Goal: Complete application form

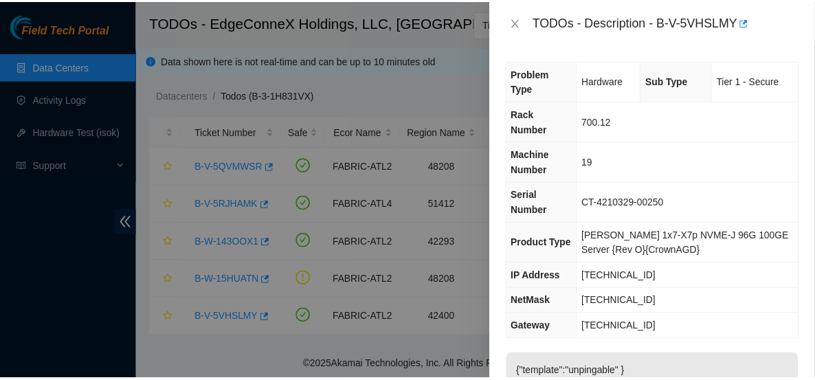
scroll to position [263, 0]
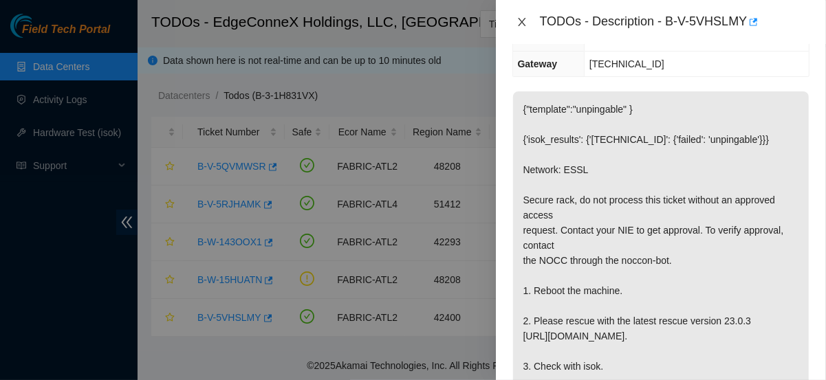
click at [526, 27] on icon "close" at bounding box center [521, 22] width 11 height 11
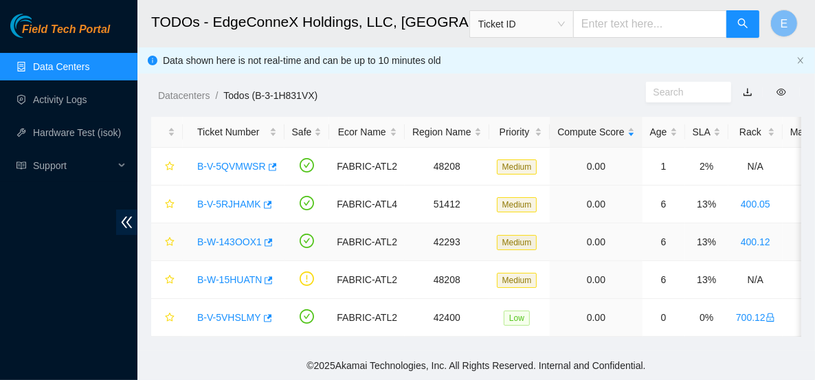
scroll to position [254, 0]
click at [80, 133] on link "Hardware Test (isok)" at bounding box center [77, 132] width 88 height 11
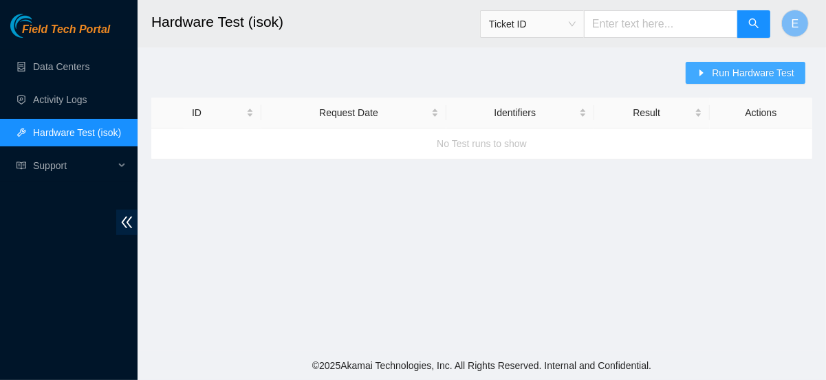
click at [706, 77] on icon "caret-right" at bounding box center [701, 73] width 10 height 10
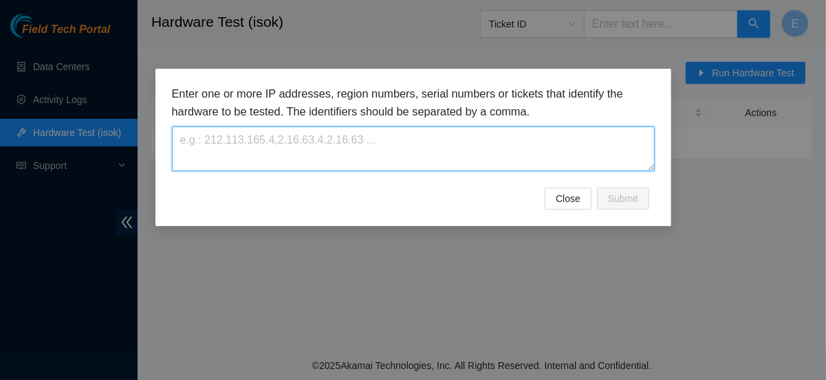
click at [357, 155] on textarea at bounding box center [413, 149] width 483 height 45
paste textarea "2.23.85.212"
type textarea "2.23.85.212"
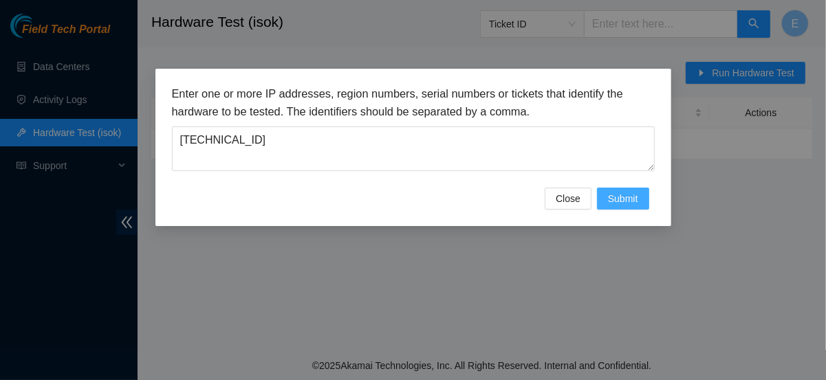
click at [617, 204] on span "Submit" at bounding box center [623, 198] width 30 height 15
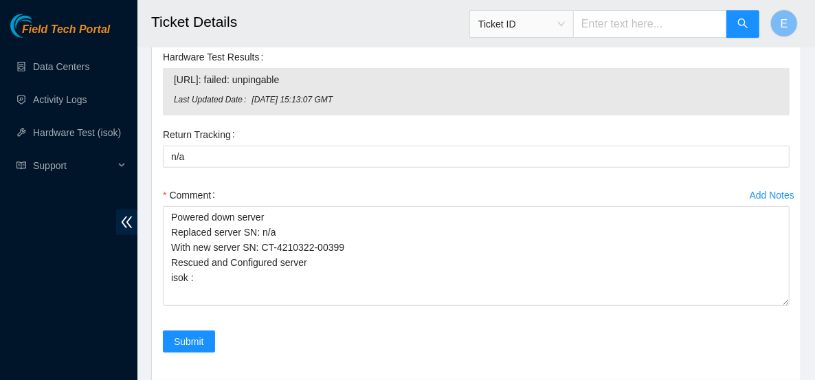
scroll to position [375, 0]
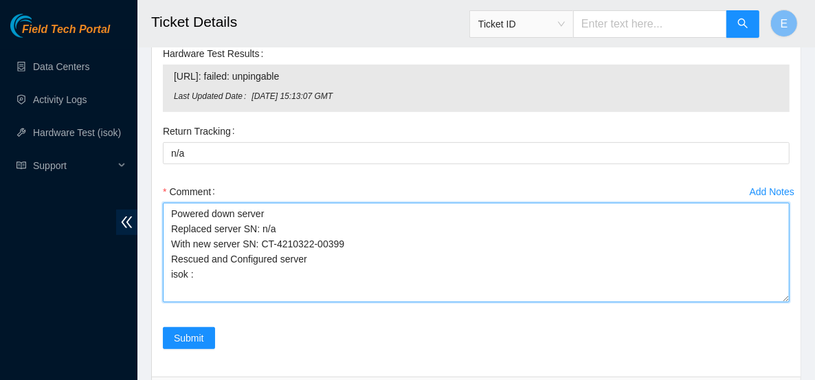
click at [208, 272] on textarea "Powered down server Replaced server SN: n/a With new server SN: CT-4210322-0039…" at bounding box center [476, 253] width 627 height 100
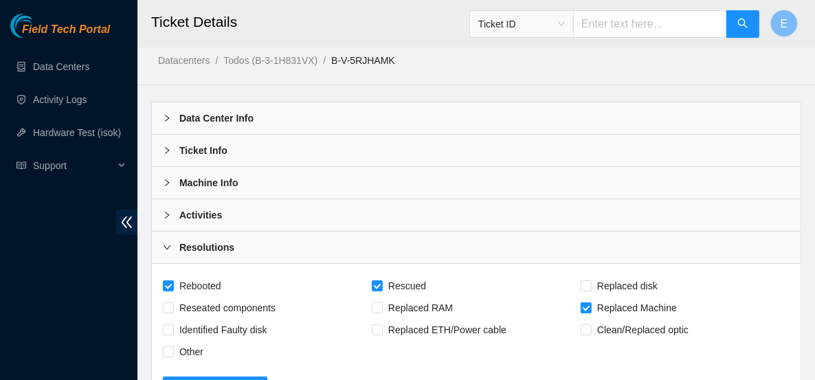
scroll to position [0, 0]
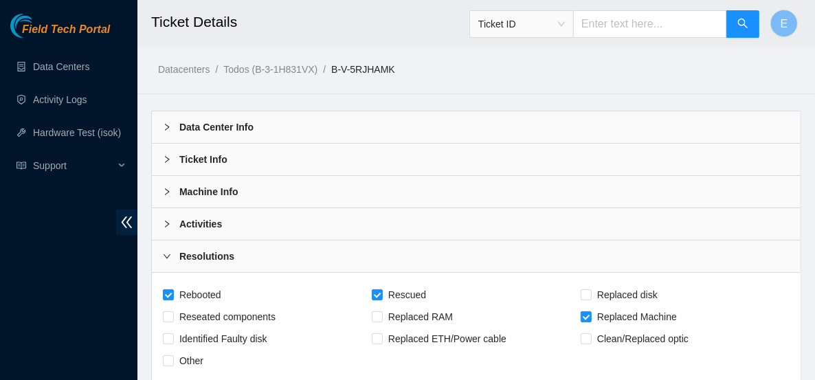
click at [182, 187] on b "Machine Info" at bounding box center [208, 191] width 59 height 15
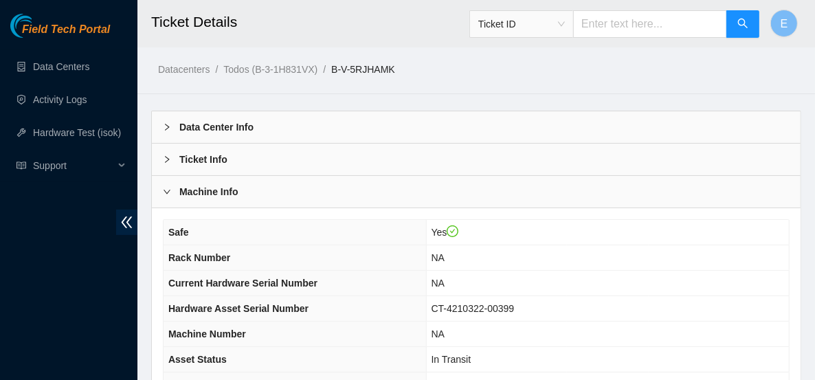
click at [182, 187] on b "Machine Info" at bounding box center [208, 191] width 59 height 15
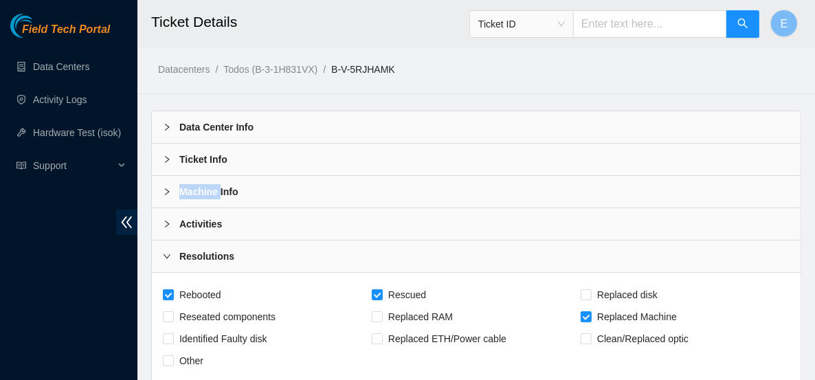
click at [182, 187] on b "Machine Info" at bounding box center [208, 191] width 59 height 15
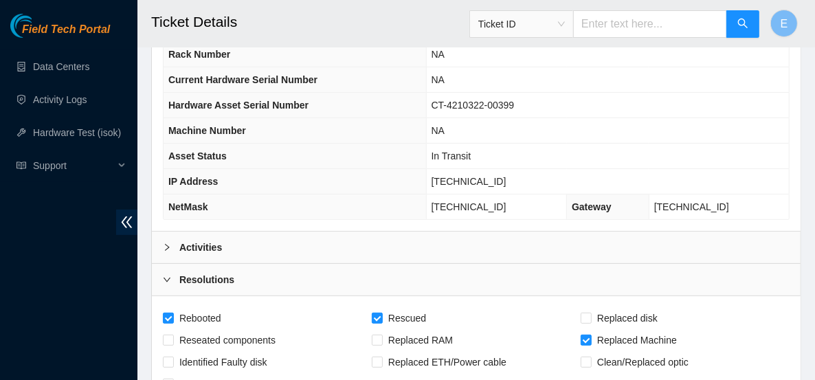
scroll to position [208, 0]
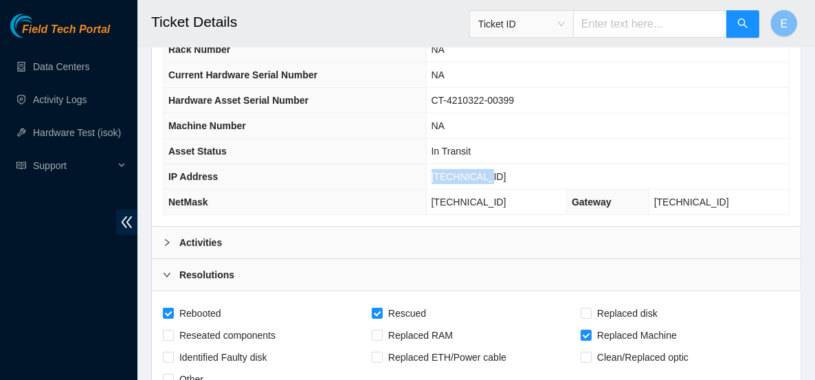
drag, startPoint x: 520, startPoint y: 172, endPoint x: 458, endPoint y: 176, distance: 62.7
click at [458, 176] on td "[TECHNICAL_ID]" at bounding box center [607, 176] width 363 height 25
copy span "[TECHNICAL_ID]"
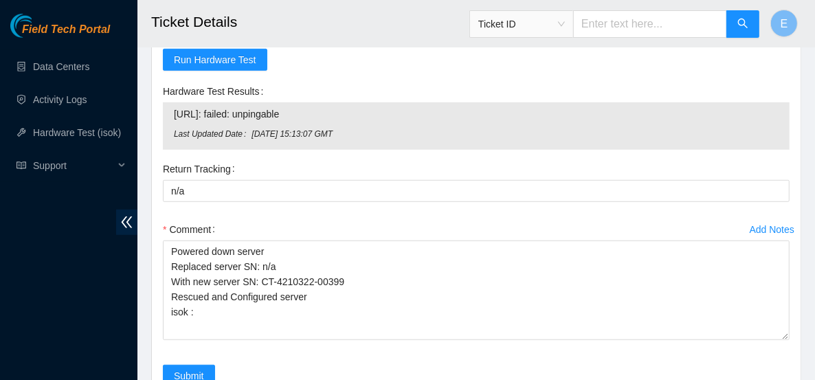
scroll to position [566, 0]
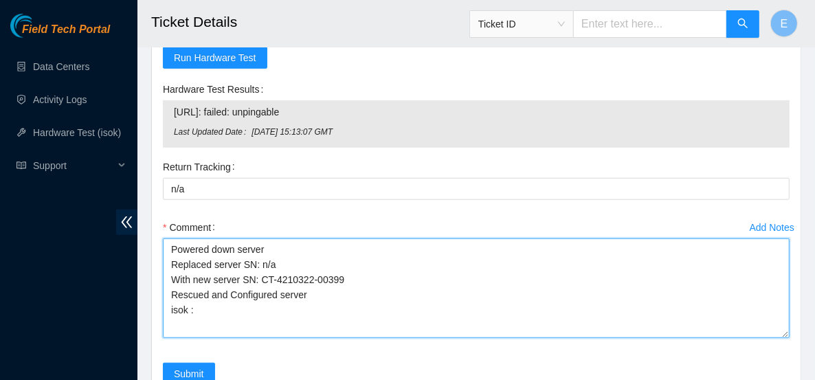
click at [226, 309] on textarea "Powered down server Replaced server SN: n/a With new server SN: CT-4210322-0039…" at bounding box center [476, 289] width 627 height 100
click at [203, 304] on textarea "Powered down server Replaced server SN: n/a With new server SN: CT-4210322-0039…" at bounding box center [476, 289] width 627 height 100
paste textarea "2.23.85.212 : passed: ok"
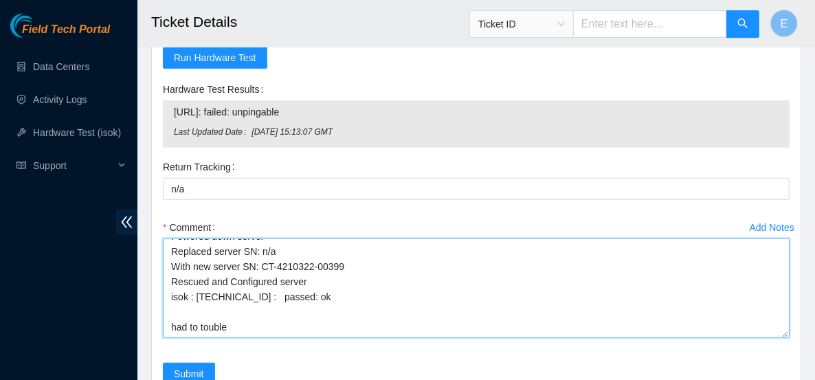
click at [235, 306] on textarea "Powered down server Replaced server SN: n/a With new server SN: CT-4210322-0039…" at bounding box center [476, 289] width 627 height 100
click at [485, 303] on textarea "Powered down server Replaced server SN: n/a With new server SN: CT-4210322-0039…" at bounding box center [476, 289] width 627 height 100
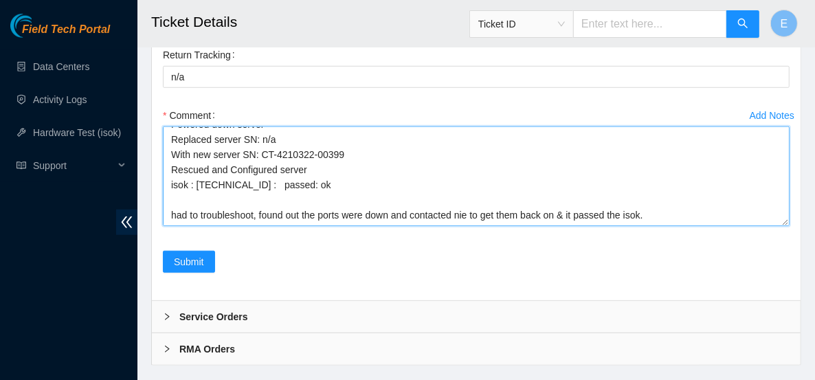
scroll to position [678, 0]
type textarea "Powered down server Replaced server SN: n/a With new server SN: CT-4210322-0039…"
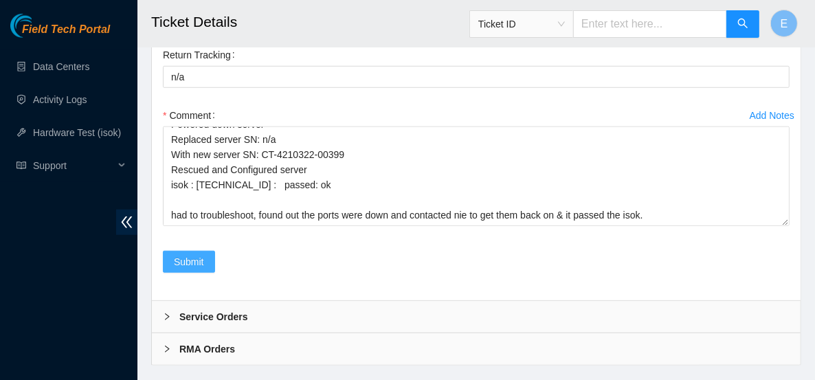
click at [198, 256] on span "Submit" at bounding box center [189, 261] width 30 height 15
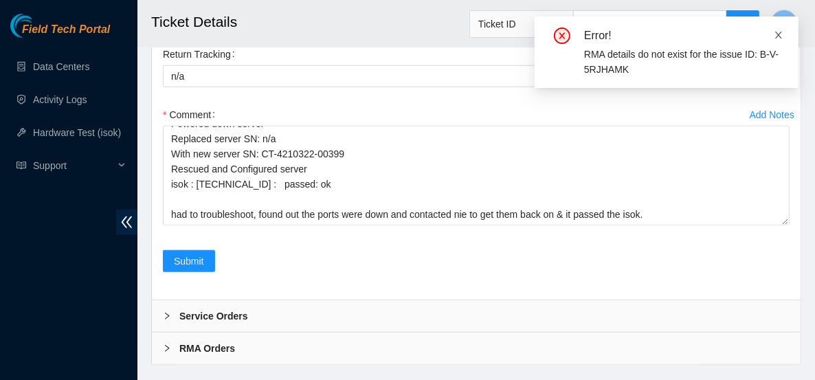
click at [778, 32] on icon "close" at bounding box center [779, 35] width 10 height 10
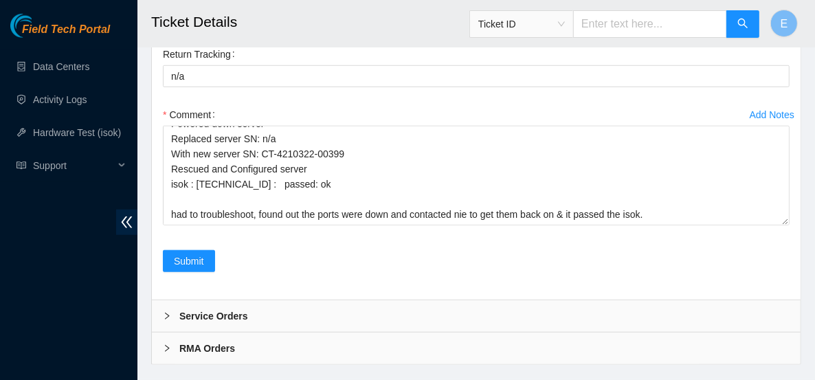
click at [167, 345] on icon "right" at bounding box center [167, 348] width 4 height 7
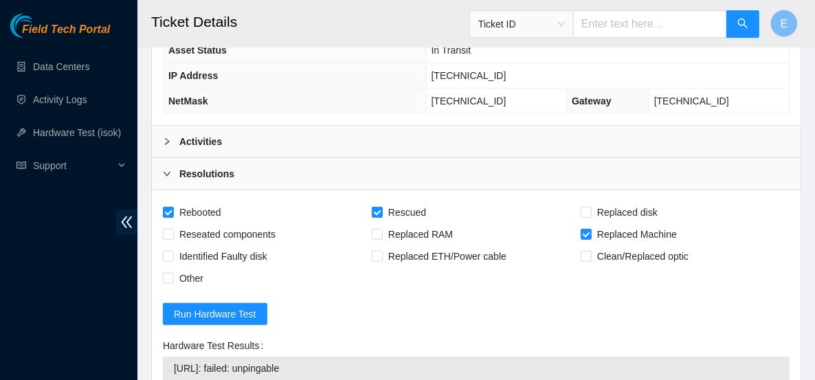
scroll to position [581, 0]
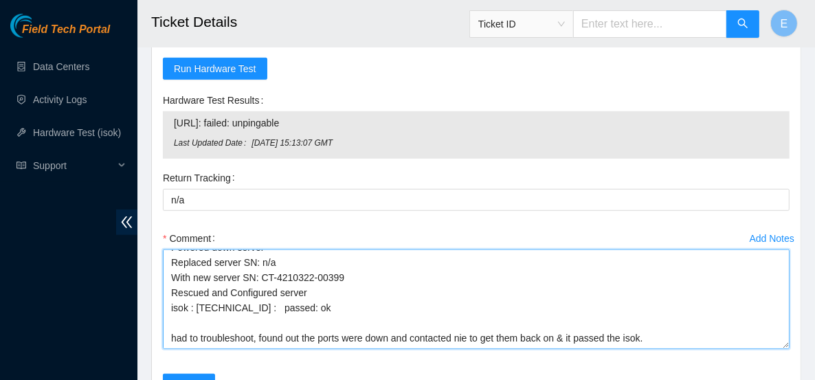
click at [241, 303] on textarea "Powered down server Replaced server SN: n/a With new server SN: CT-4210322-0039…" at bounding box center [476, 300] width 627 height 100
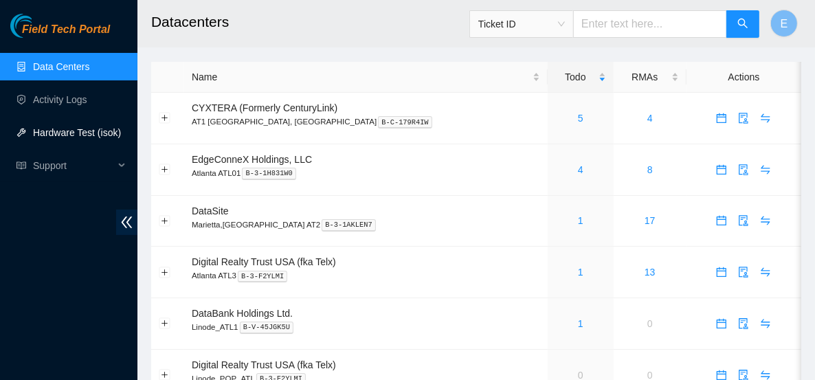
click at [56, 131] on link "Hardware Test (isok)" at bounding box center [77, 132] width 88 height 11
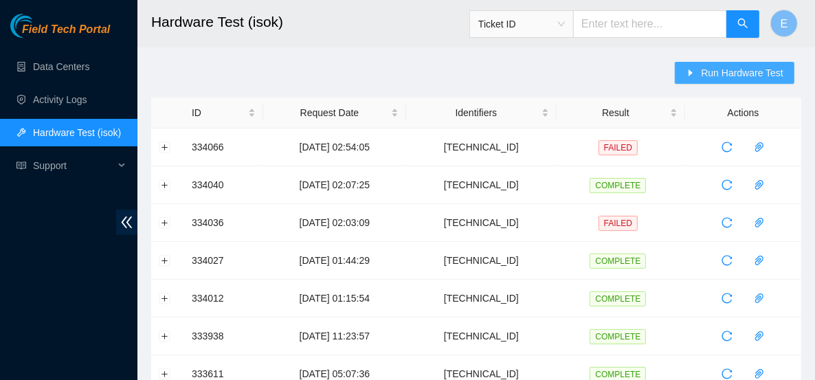
click at [725, 62] on button "Run Hardware Test" at bounding box center [735, 73] width 120 height 22
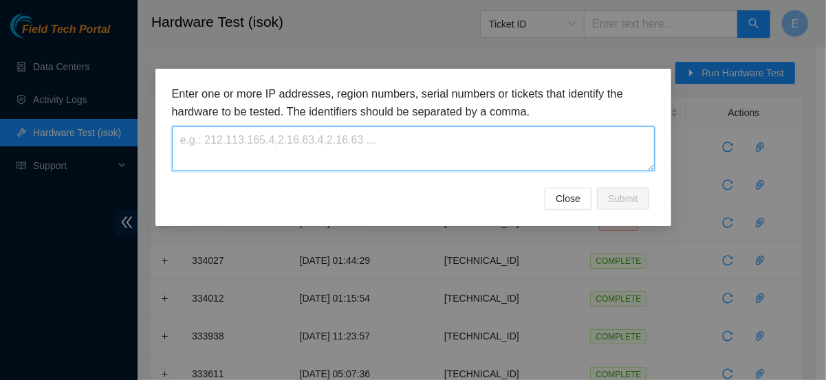
click at [190, 160] on textarea at bounding box center [413, 149] width 483 height 45
drag, startPoint x: 190, startPoint y: 160, endPoint x: 175, endPoint y: 137, distance: 26.9
click at [175, 137] on textarea at bounding box center [413, 149] width 483 height 45
paste textarea "[TECHNICAL_ID]"
type textarea "[TECHNICAL_ID]"
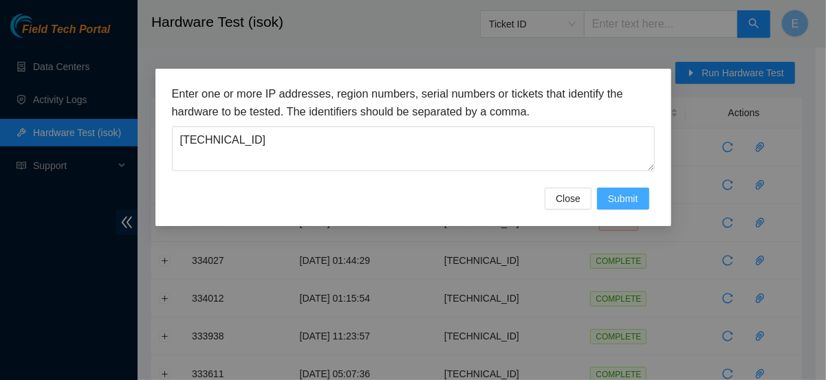
click at [612, 201] on span "Submit" at bounding box center [623, 198] width 30 height 15
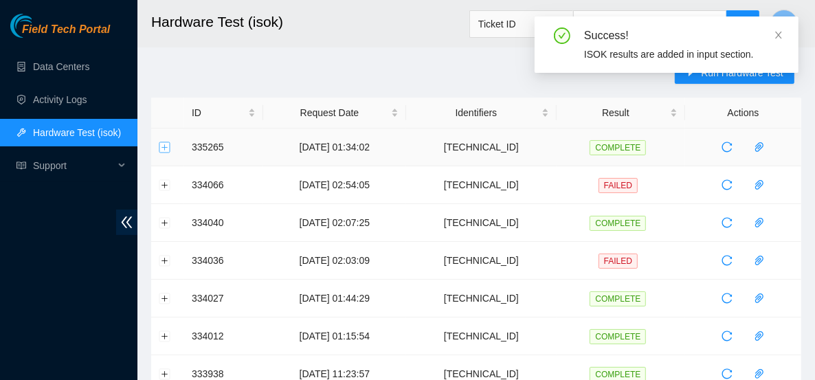
click at [162, 151] on button "Expand row" at bounding box center [165, 147] width 11 height 11
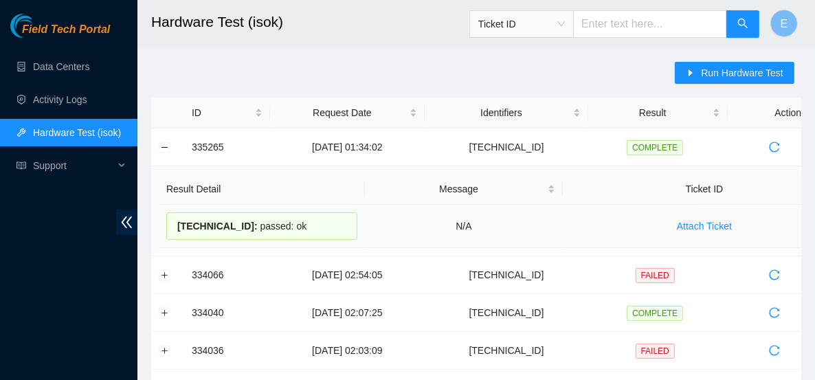
drag, startPoint x: 176, startPoint y: 225, endPoint x: 287, endPoint y: 221, distance: 110.7
click at [287, 221] on div "2.23.85.212 : passed: ok" at bounding box center [261, 226] width 191 height 28
copy div "2.23.85.212 : passed: ok"
click at [558, 249] on td "Result Detail Message Ticket ID 2.23.85.212 : passed: ok N/A Attach Ticket" at bounding box center [502, 211] width 703 height 90
click at [164, 146] on button "Collapse row" at bounding box center [165, 147] width 11 height 11
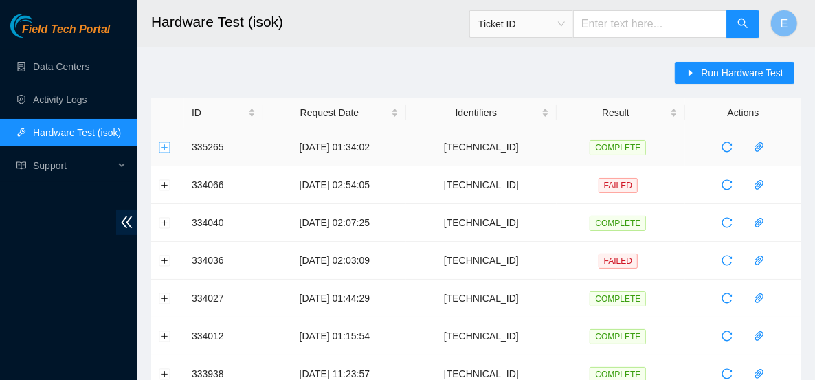
click at [164, 146] on button "Expand row" at bounding box center [165, 147] width 11 height 11
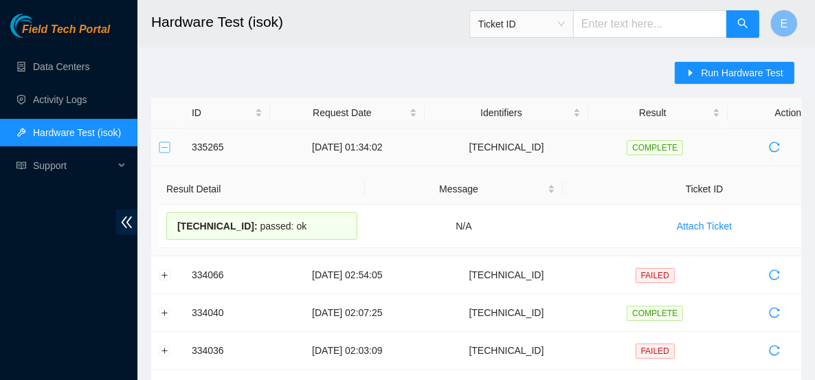
click at [164, 146] on button "Collapse row" at bounding box center [165, 147] width 11 height 11
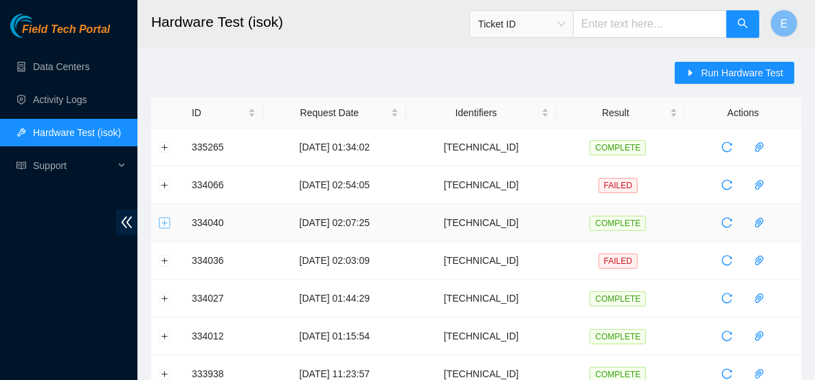
click at [164, 221] on button "Expand row" at bounding box center [165, 222] width 11 height 11
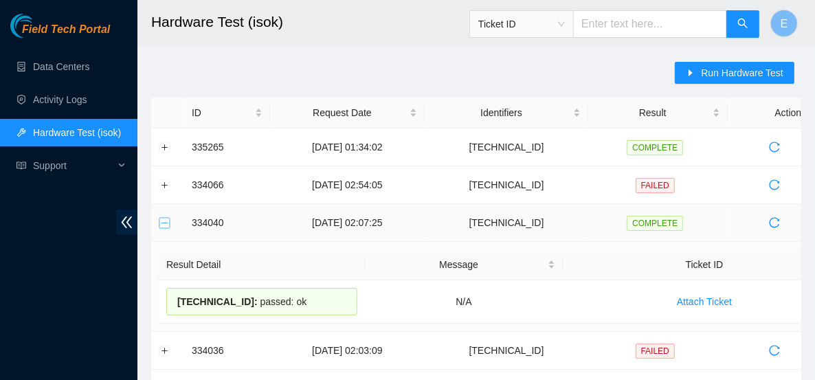
click at [164, 221] on button "Collapse row" at bounding box center [165, 222] width 11 height 11
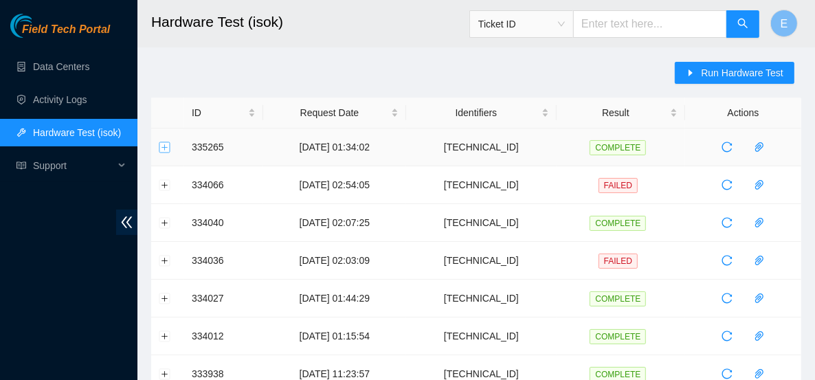
click at [163, 145] on button "Expand row" at bounding box center [165, 147] width 11 height 11
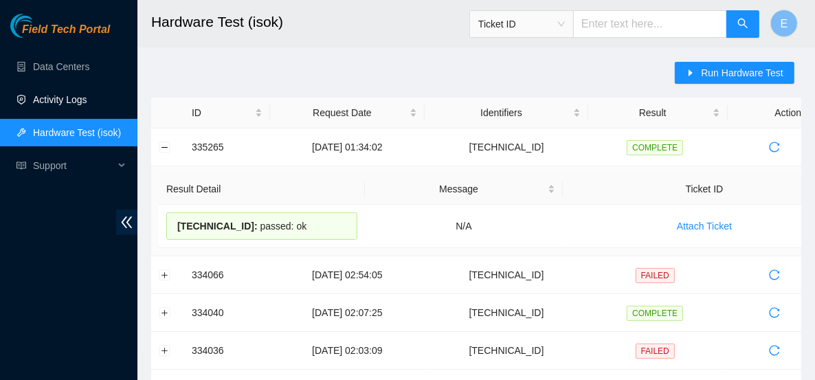
click at [87, 105] on link "Activity Logs" at bounding box center [60, 99] width 54 height 11
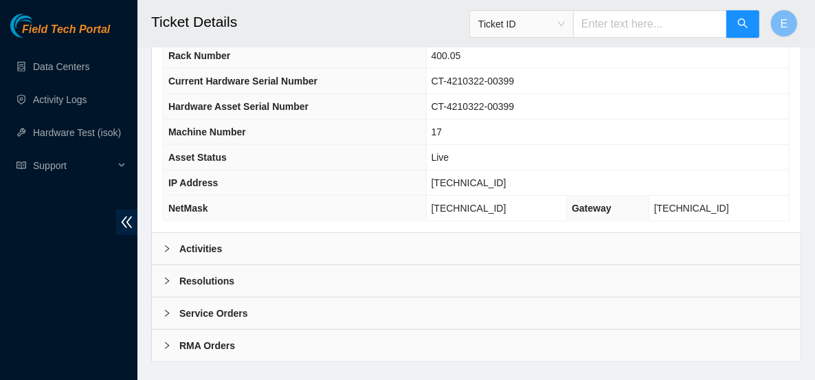
scroll to position [590, 0]
click at [201, 240] on b "Activities" at bounding box center [200, 247] width 43 height 15
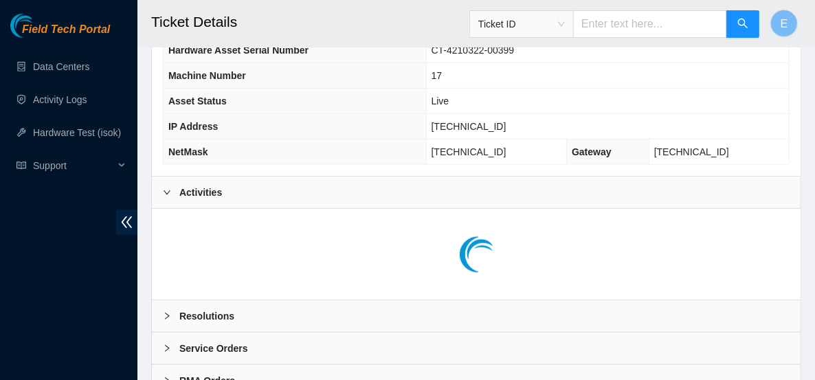
scroll to position [648, 0]
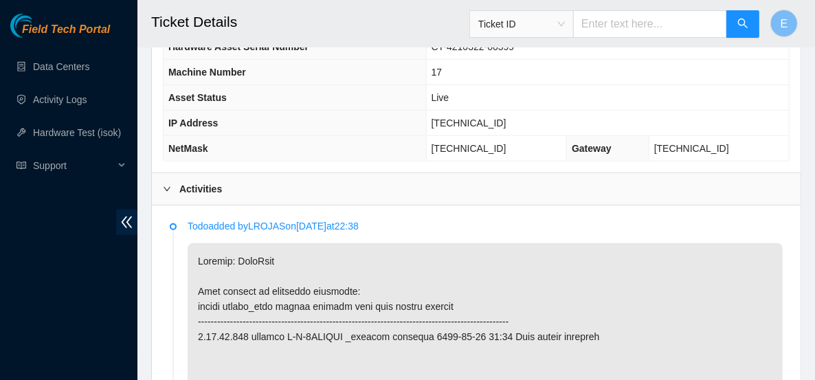
click at [165, 185] on icon "right" at bounding box center [167, 189] width 8 height 8
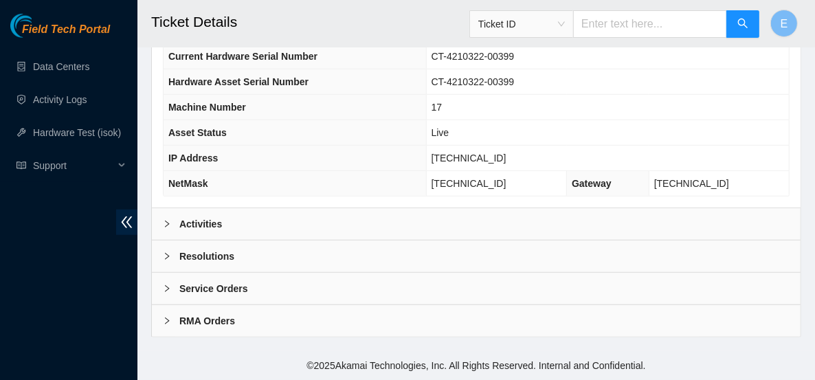
scroll to position [590, 0]
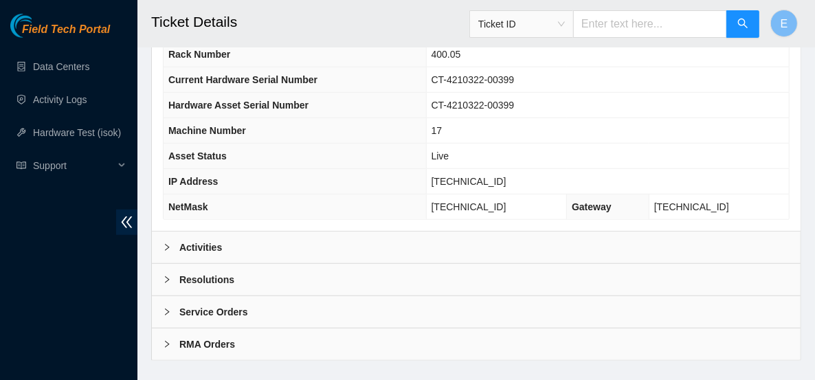
click at [206, 272] on b "Resolutions" at bounding box center [206, 279] width 55 height 15
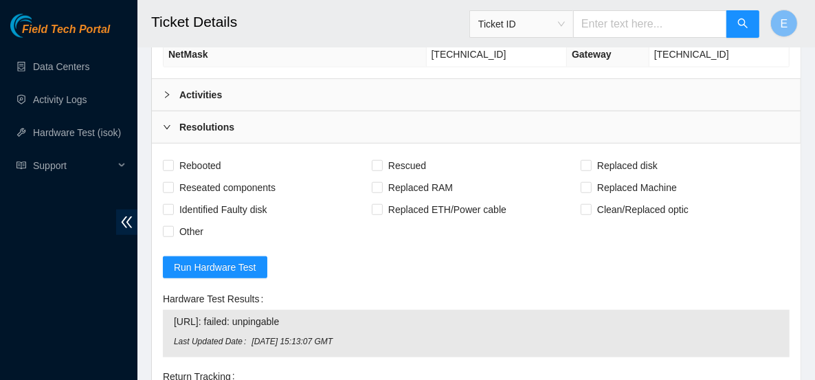
scroll to position [742, 0]
click at [177, 155] on span "Rebooted" at bounding box center [200, 166] width 53 height 22
click at [173, 161] on input "Rebooted" at bounding box center [168, 166] width 10 height 10
checkbox input "true"
click at [402, 155] on span "Rescued" at bounding box center [407, 166] width 49 height 22
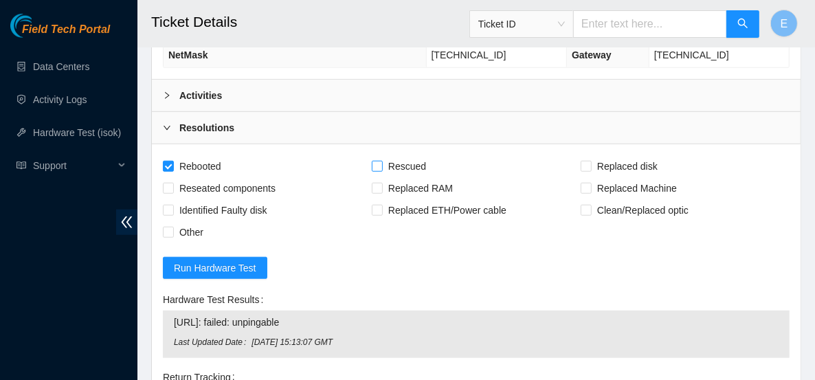
click at [382, 161] on input "Rescued" at bounding box center [377, 166] width 10 height 10
checkbox input "true"
click at [590, 183] on input "Replaced Machine" at bounding box center [586, 188] width 10 height 10
checkbox input "true"
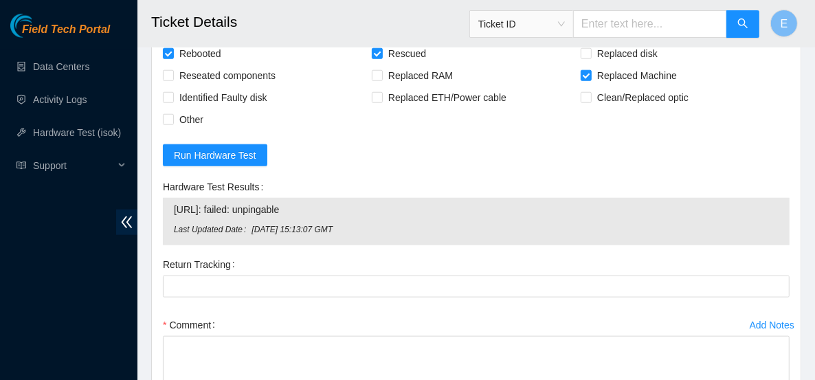
scroll to position [905, 0]
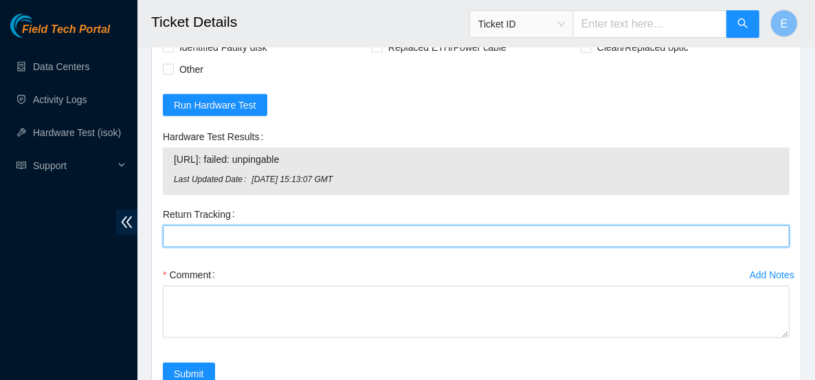
click at [238, 226] on Tracking "Return Tracking" at bounding box center [476, 237] width 627 height 22
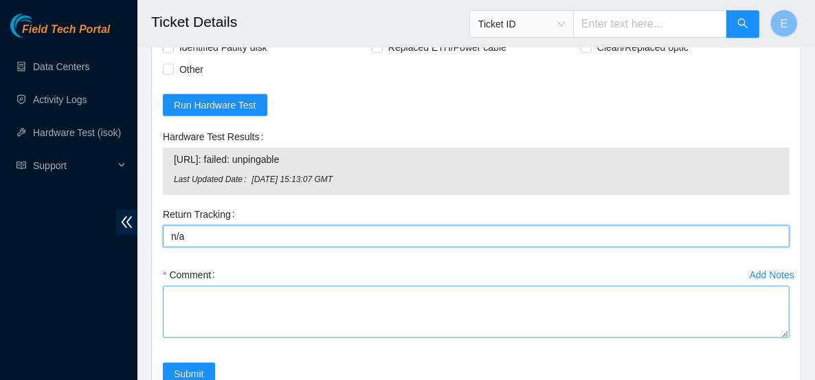
type Tracking "n/a"
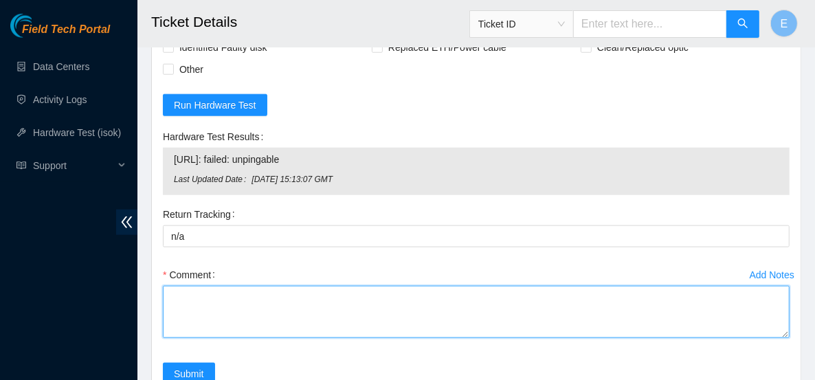
click at [237, 286] on textarea "Comment" at bounding box center [476, 312] width 627 height 52
paste textarea "Powered down server Replaced server SN: n/a With new server SN: CT-4210322-0039…"
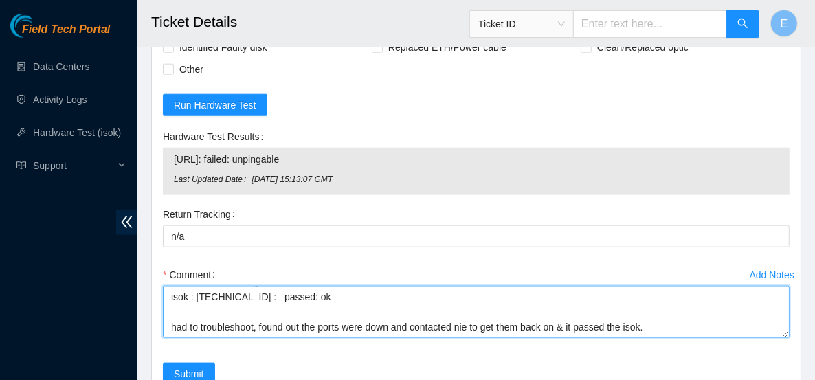
scroll to position [67, 0]
type textarea "Powered down server Replaced server SN: n/a With new server SN: CT-4210322-0039…"
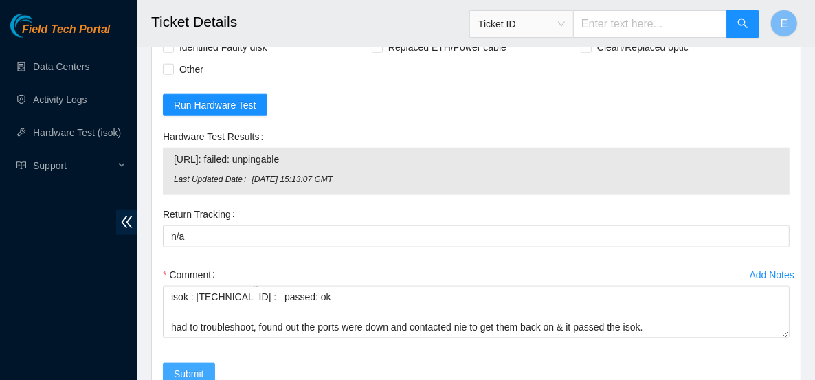
click at [179, 366] on span "Submit" at bounding box center [189, 373] width 30 height 15
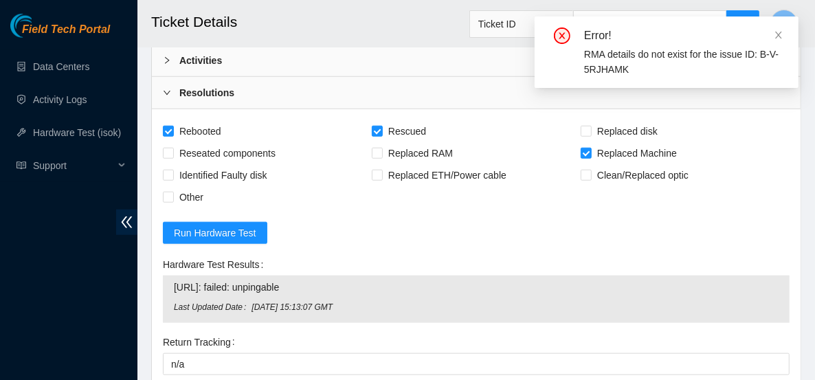
scroll to position [773, 0]
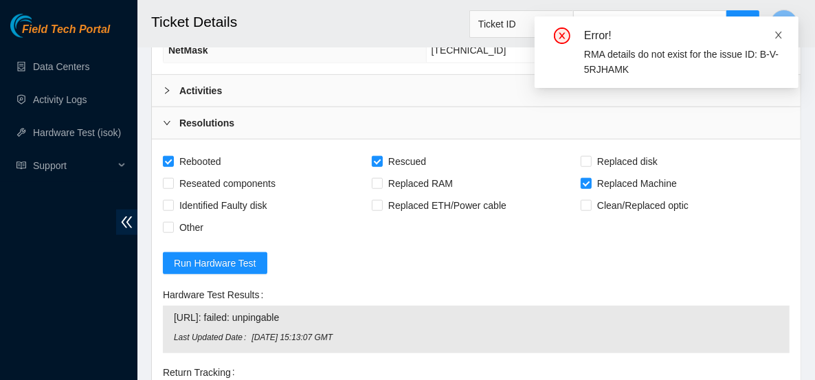
click at [781, 36] on icon "close" at bounding box center [779, 35] width 10 height 10
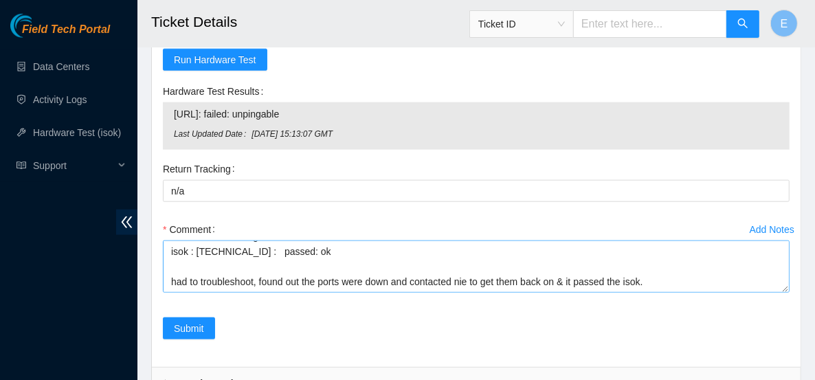
scroll to position [1046, 0]
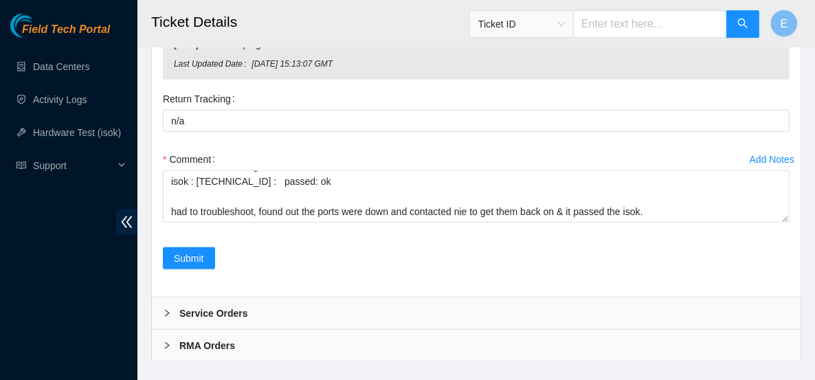
click at [181, 338] on b "RMA Orders" at bounding box center [207, 345] width 56 height 15
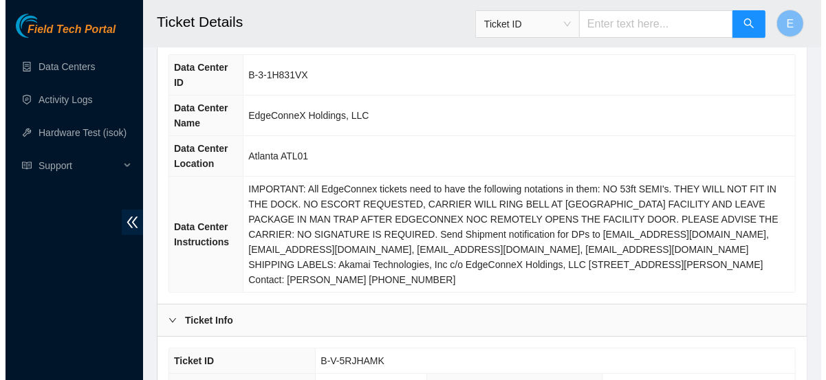
scroll to position [0, 0]
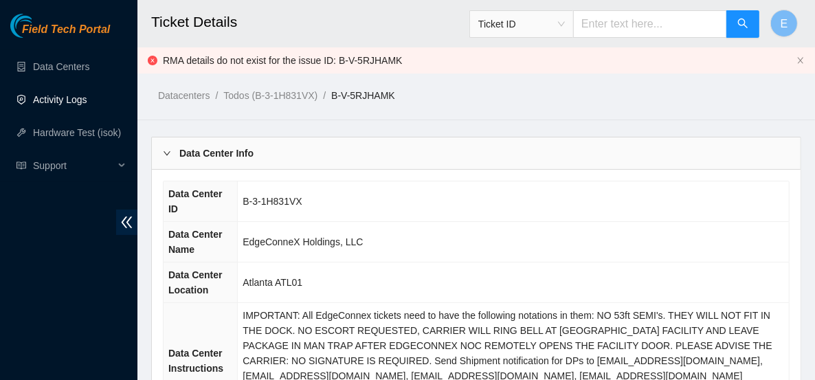
click at [76, 105] on link "Activity Logs" at bounding box center [60, 99] width 54 height 11
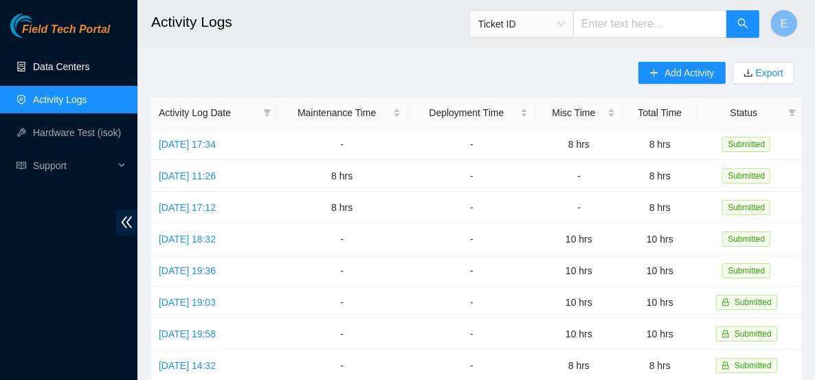
click at [50, 69] on link "Data Centers" at bounding box center [61, 66] width 56 height 11
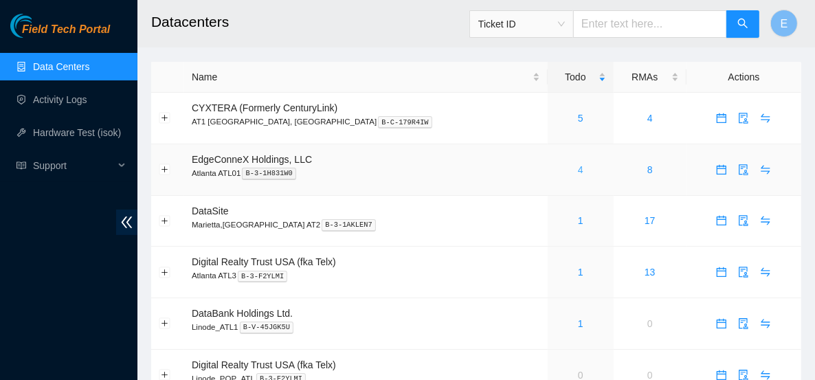
click at [578, 168] on link "4" at bounding box center [581, 169] width 6 height 11
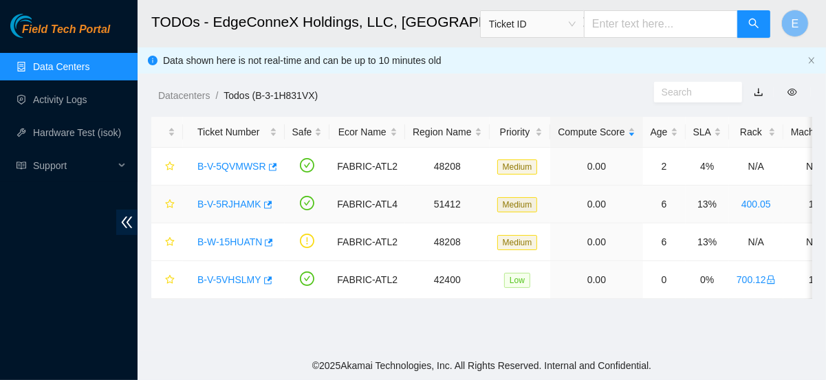
click at [239, 208] on link "B-V-5RJHAMK" at bounding box center [229, 204] width 64 height 11
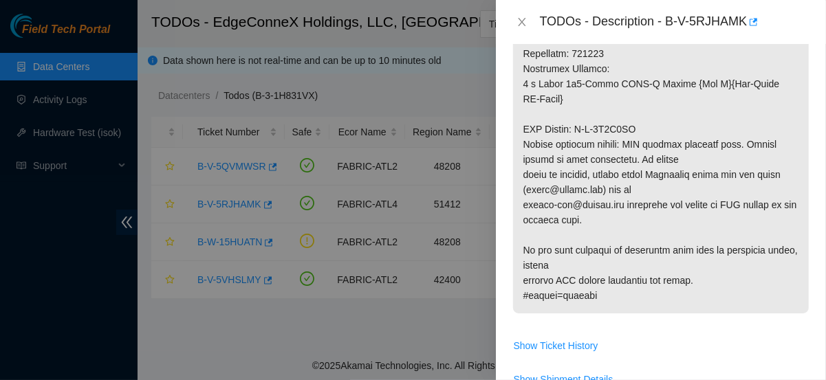
scroll to position [1484, 0]
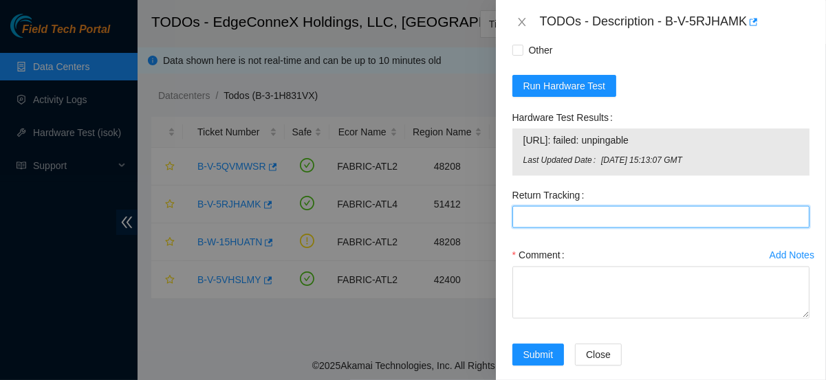
click at [556, 206] on Tracking "Return Tracking" at bounding box center [660, 217] width 297 height 22
type Tracking "n/a"
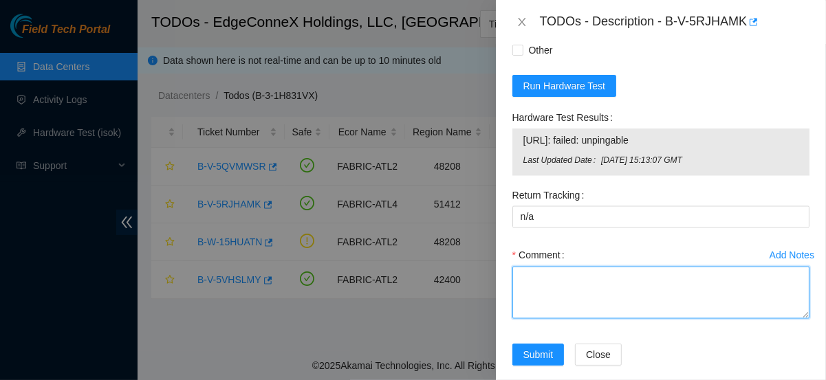
click at [530, 267] on textarea "Comment" at bounding box center [660, 293] width 297 height 52
paste textarea "Powered down server Replaced server SN: n/a With new server SN: CT-4210322-0039…"
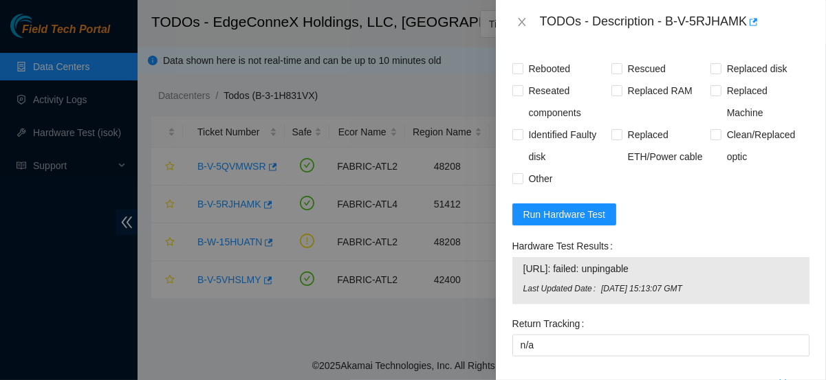
scroll to position [1252, 0]
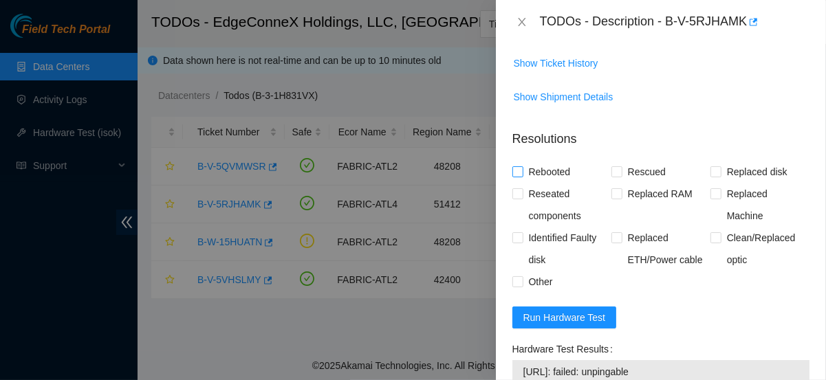
type textarea "Powered down server Replaced server SN: n/a With new server SN: CT-4210322-0039…"
click at [545, 161] on span "Rebooted" at bounding box center [549, 172] width 53 height 22
click at [522, 166] on input "Rebooted" at bounding box center [517, 171] width 10 height 10
checkbox input "true"
click at [616, 166] on input "Rescued" at bounding box center [616, 171] width 10 height 10
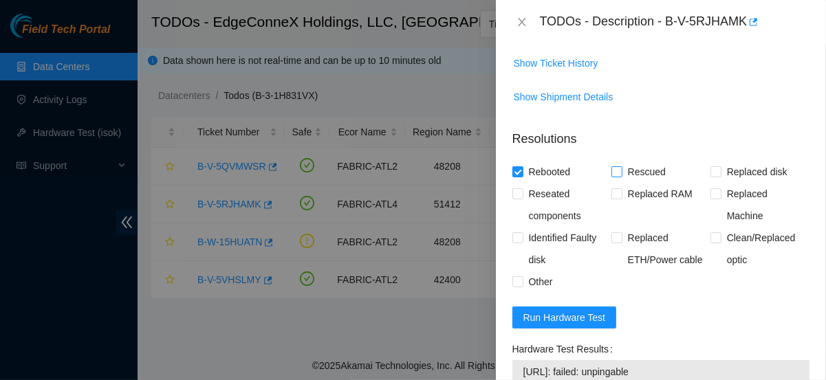
checkbox input "true"
click at [721, 183] on span "Replaced Machine" at bounding box center [765, 205] width 88 height 44
click at [719, 188] on input "Replaced Machine" at bounding box center [715, 193] width 10 height 10
checkbox input "true"
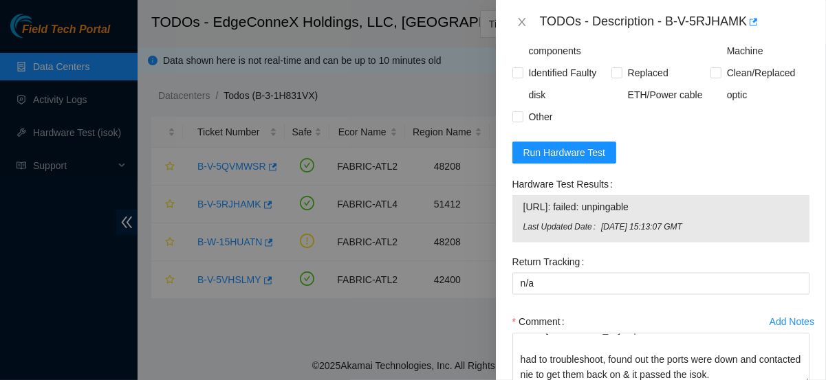
scroll to position [1484, 0]
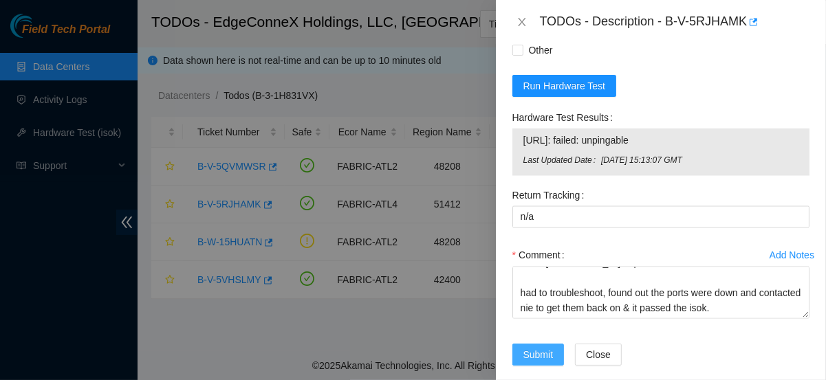
click at [527, 347] on span "Submit" at bounding box center [538, 354] width 30 height 15
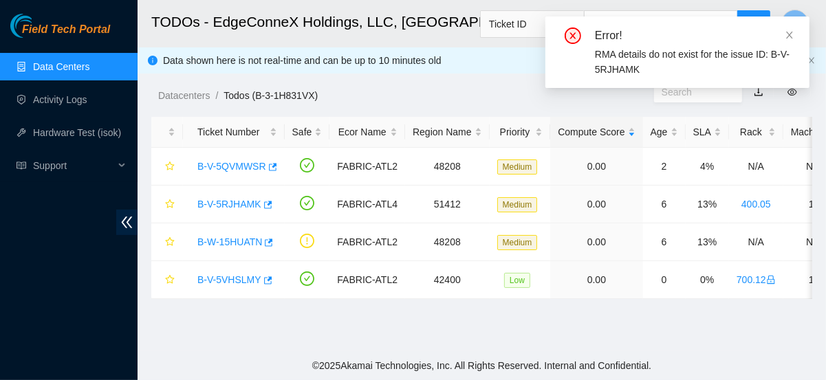
scroll to position [473, 0]
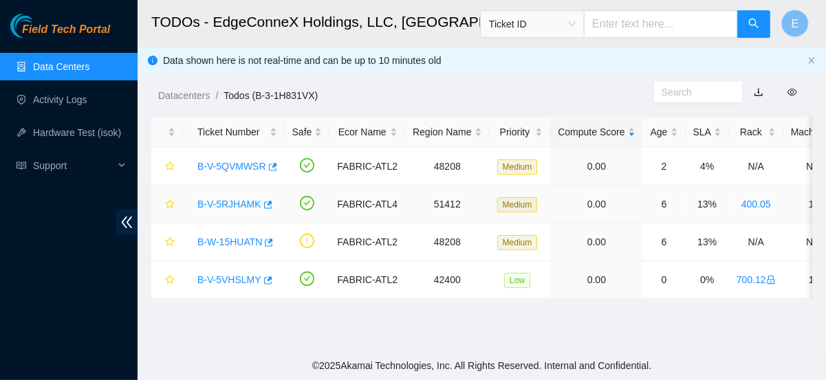
click at [213, 204] on link "B-V-5RJHAMK" at bounding box center [229, 204] width 64 height 11
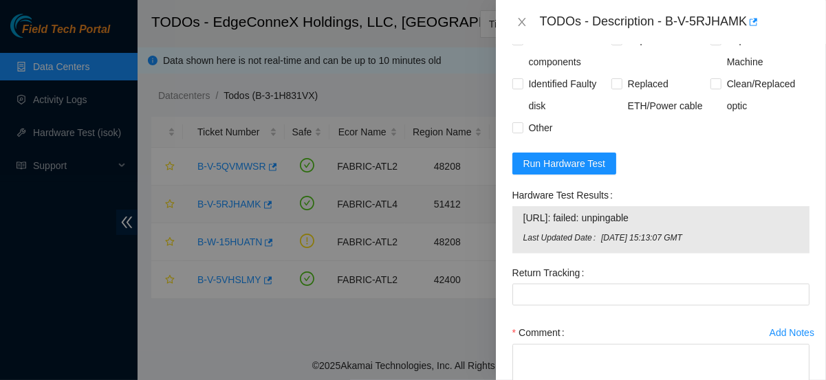
scroll to position [1484, 0]
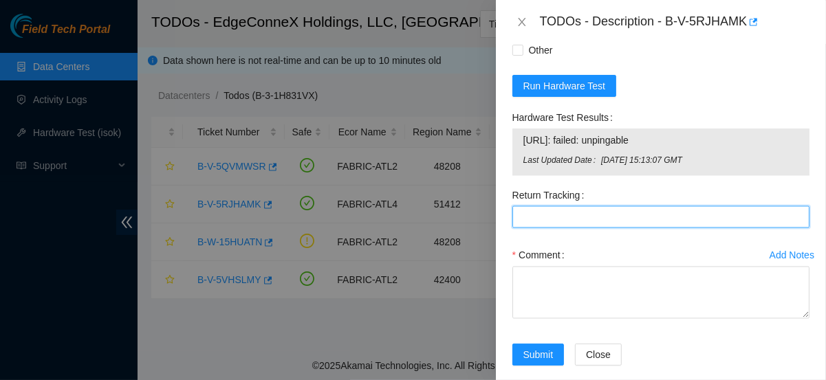
click at [530, 206] on Tracking "Return Tracking" at bounding box center [660, 217] width 297 height 22
type Tracking "n.a"
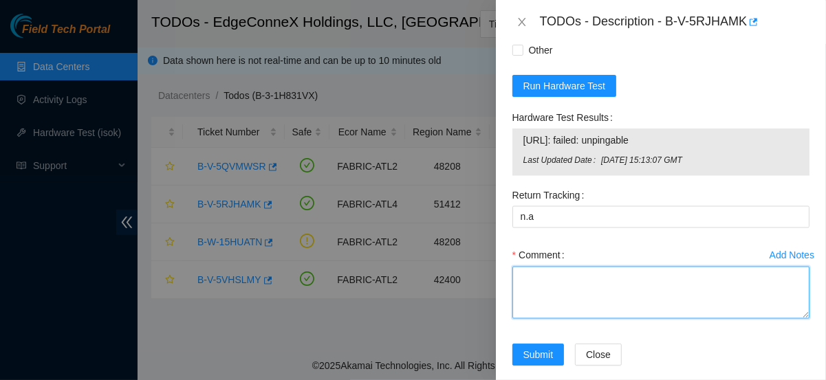
click at [545, 272] on textarea "Comment" at bounding box center [660, 293] width 297 height 52
paste textarea "Powered down server Replaced server SN: n/a With new server SN: CT-4210322-0039…"
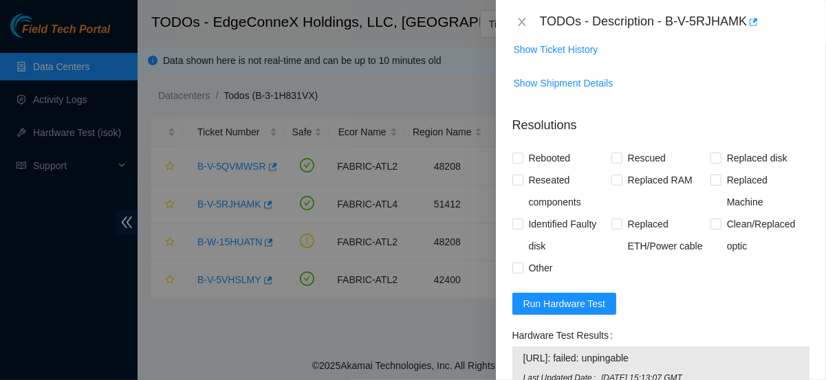
scroll to position [1265, 0]
type textarea "Powered down server Replaced server SN: n/a With new server SN: CT-4210322-0039…"
click at [560, 148] on span "Rebooted" at bounding box center [549, 159] width 53 height 22
click at [522, 153] on input "Rebooted" at bounding box center [517, 158] width 10 height 10
checkbox input "true"
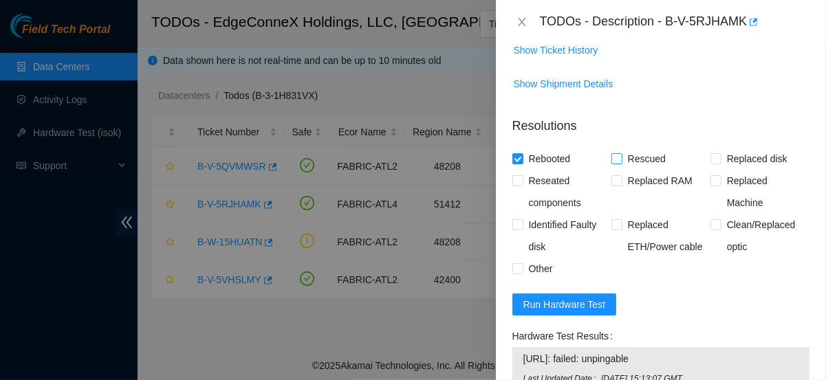
click at [622, 148] on span "Rescued" at bounding box center [646, 159] width 49 height 22
click at [619, 153] on input "Rescued" at bounding box center [616, 158] width 10 height 10
checkbox input "true"
click at [721, 170] on span "Replaced Machine" at bounding box center [765, 192] width 88 height 44
click at [716, 175] on input "Replaced Machine" at bounding box center [715, 180] width 10 height 10
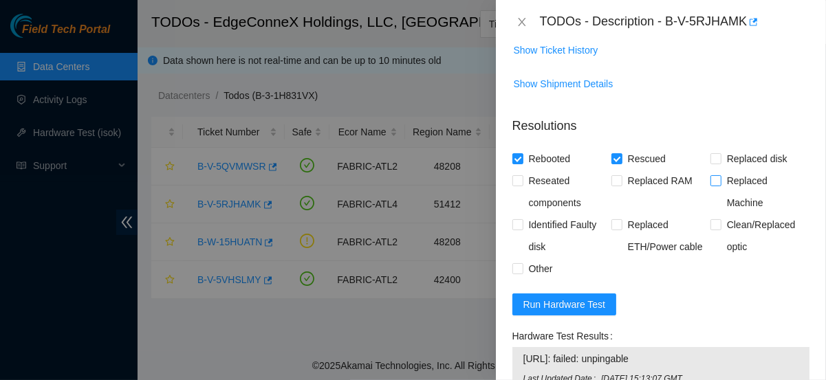
checkbox input "true"
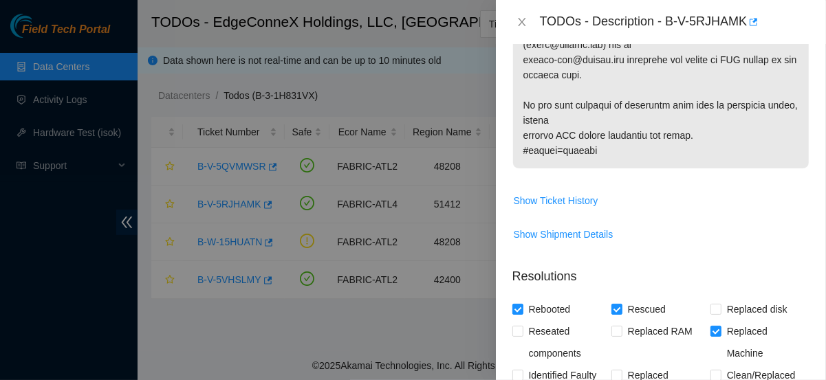
scroll to position [1114, 0]
click at [754, 23] on icon "button" at bounding box center [752, 22] width 10 height 10
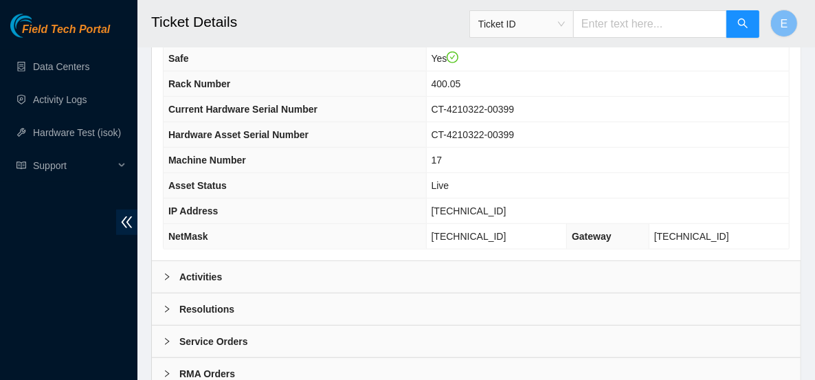
scroll to position [590, 0]
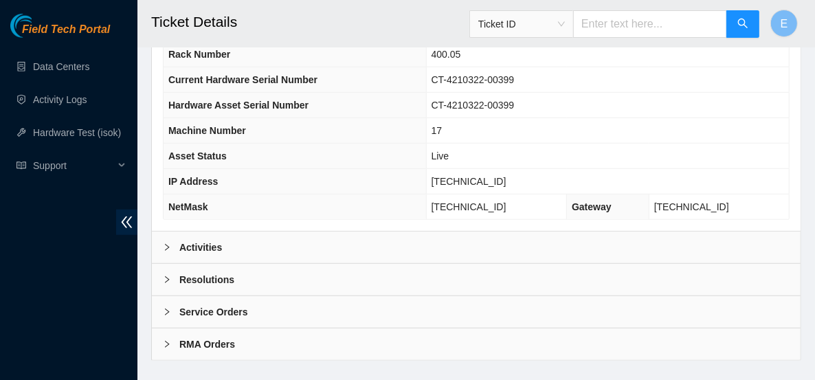
click at [251, 232] on div "Activities" at bounding box center [476, 248] width 649 height 32
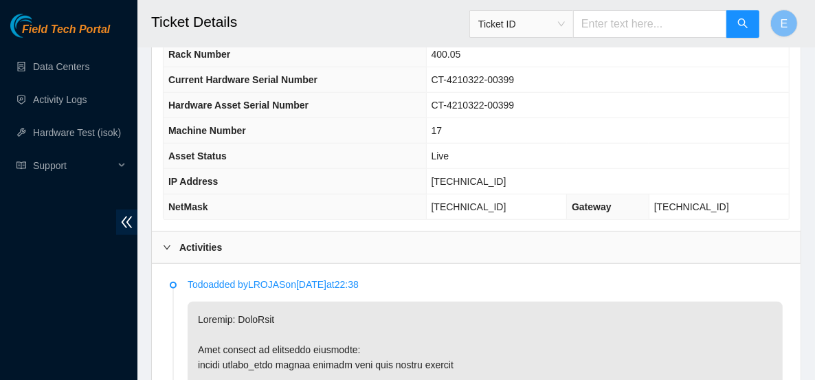
click at [251, 232] on div "Activities" at bounding box center [476, 248] width 649 height 32
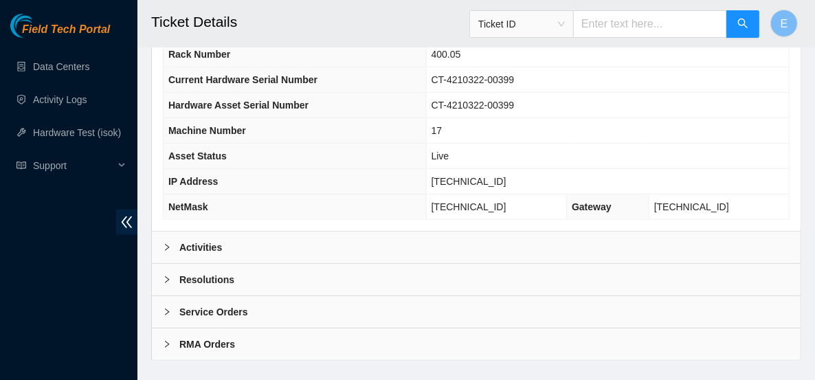
click at [244, 264] on div "Resolutions" at bounding box center [476, 280] width 649 height 32
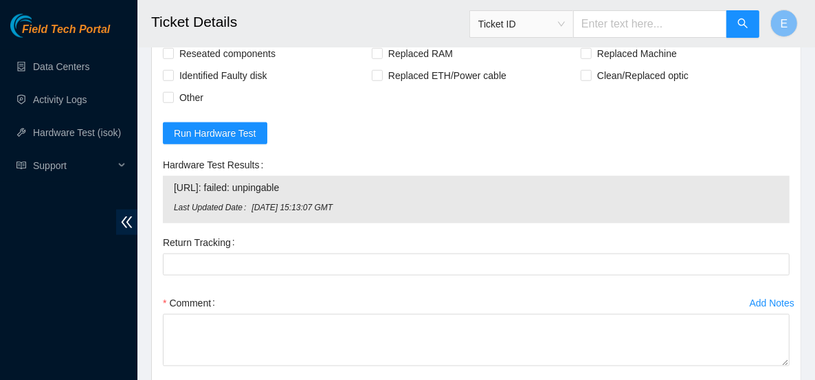
scroll to position [750, 0]
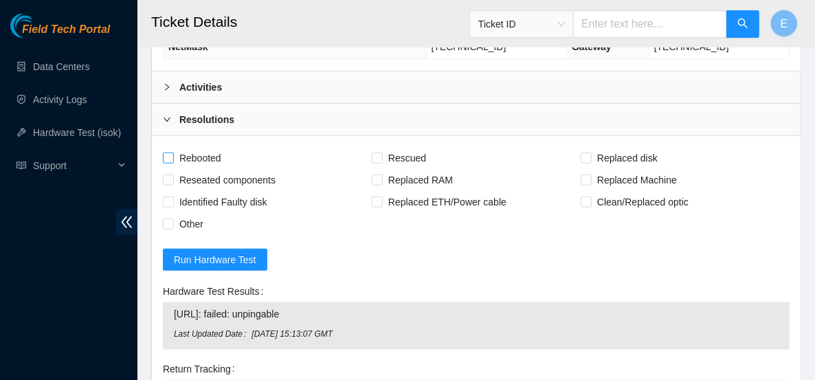
click at [198, 147] on span "Rebooted" at bounding box center [200, 158] width 53 height 22
click at [173, 153] on input "Rebooted" at bounding box center [168, 158] width 10 height 10
checkbox input "true"
click at [406, 147] on span "Rescued" at bounding box center [407, 158] width 49 height 22
click at [382, 153] on input "Rescued" at bounding box center [377, 158] width 10 height 10
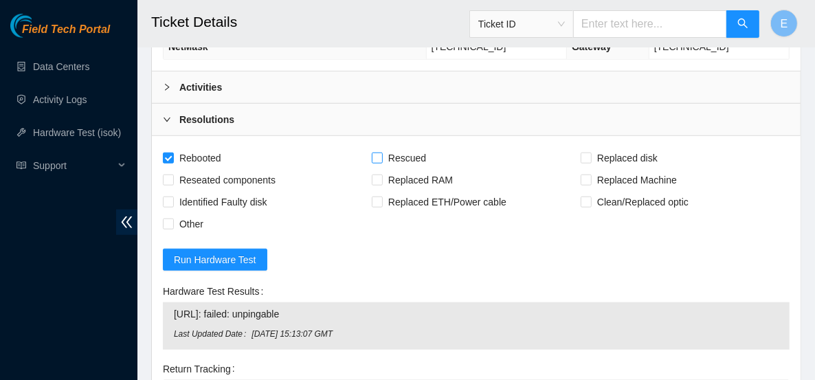
checkbox input "true"
click at [608, 169] on span "Replaced Machine" at bounding box center [637, 180] width 91 height 22
click at [591, 175] on input "Replaced Machine" at bounding box center [586, 180] width 10 height 10
checkbox input "true"
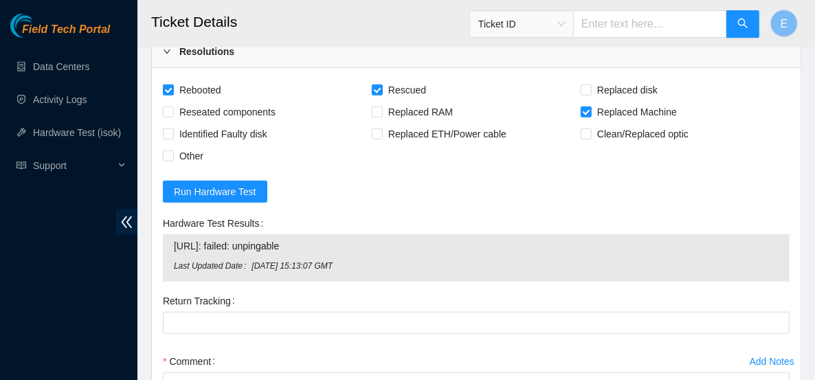
scroll to position [883, 0]
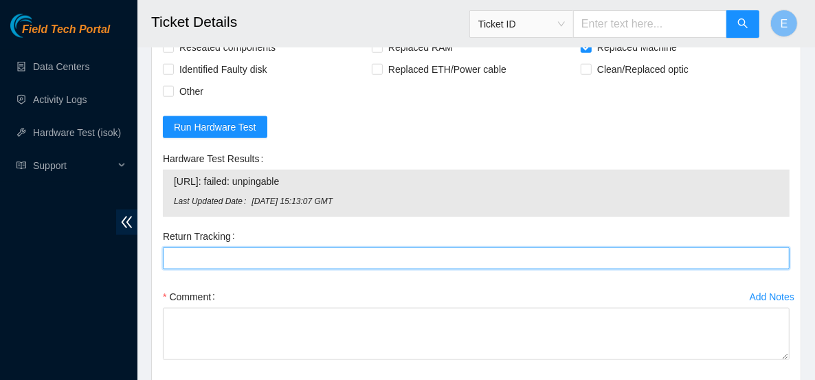
click at [243, 248] on Tracking "Return Tracking" at bounding box center [476, 259] width 627 height 22
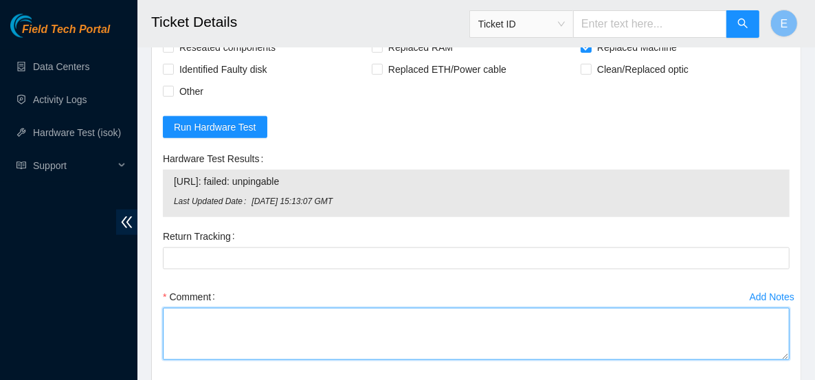
click at [206, 316] on textarea "Comment" at bounding box center [476, 334] width 627 height 52
paste textarea "Powered down server Replaced server SN: n/a With new server SN: CT-4210322-0039…"
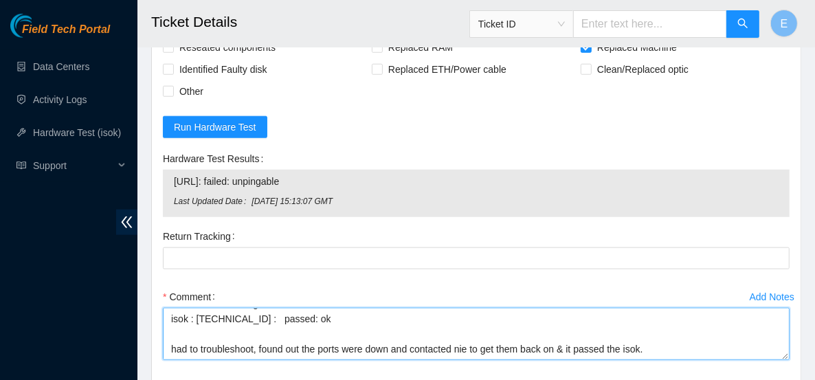
scroll to position [52, 0]
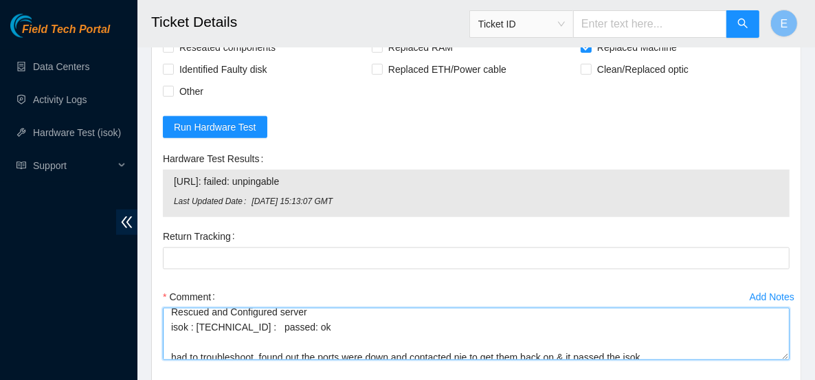
type textarea "Powered down server Replaced server SN: n/a With new server SN: CT-4210322-0039…"
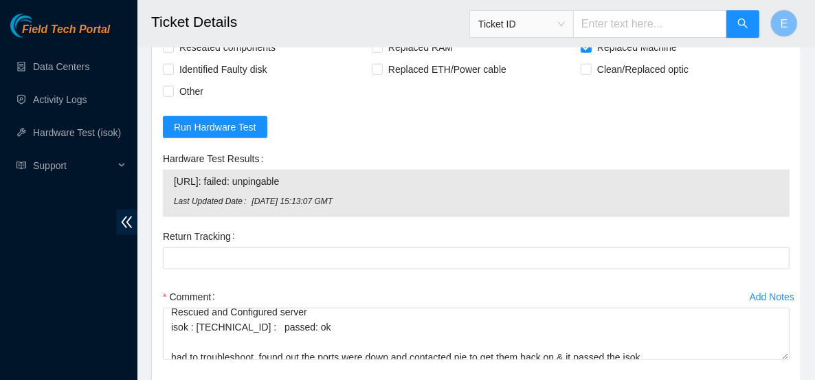
click at [250, 346] on div "Add Notes Comment Powered down server Replaced server SN: n/a With new server S…" at bounding box center [476, 335] width 638 height 99
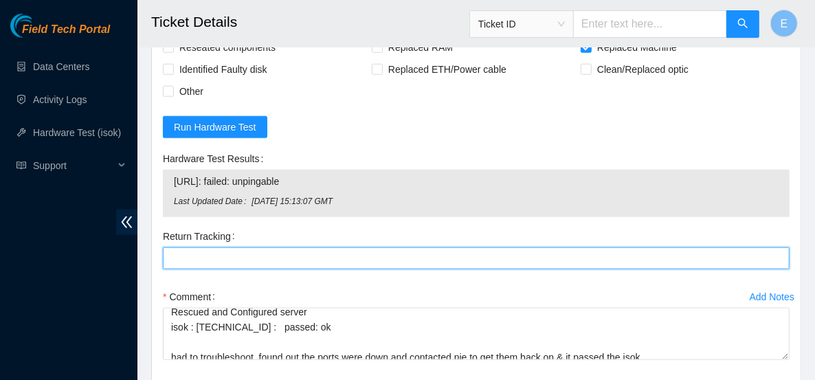
click at [202, 248] on Tracking "Return Tracking" at bounding box center [476, 259] width 627 height 22
type Tracking "not applicable"
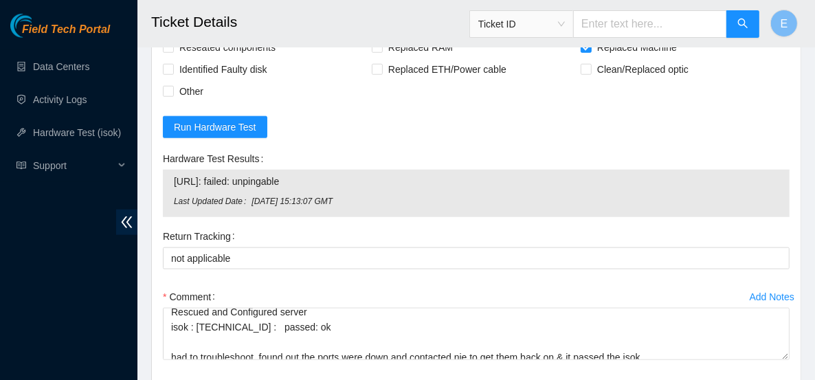
click at [300, 286] on div "Comment" at bounding box center [476, 297] width 627 height 22
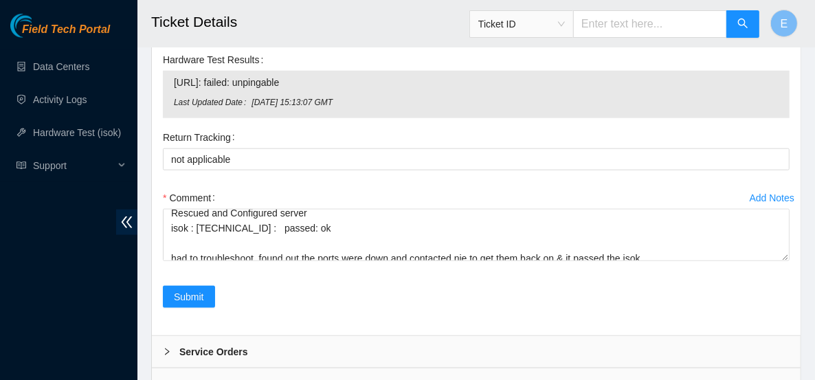
scroll to position [1007, 0]
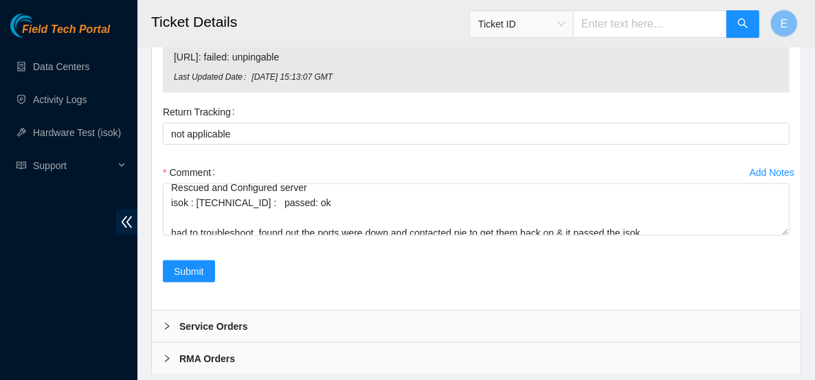
click at [193, 351] on b "RMA Orders" at bounding box center [207, 358] width 56 height 15
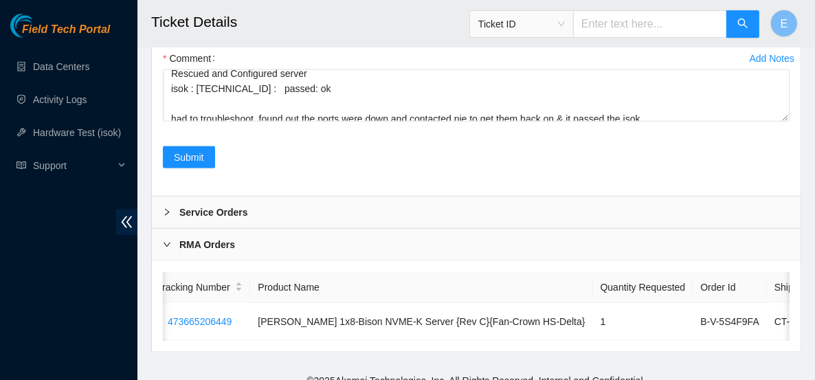
scroll to position [0, 0]
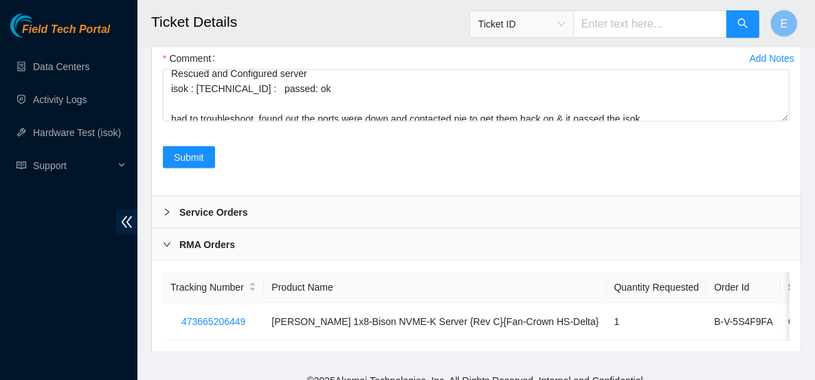
click at [174, 237] on div at bounding box center [171, 244] width 17 height 15
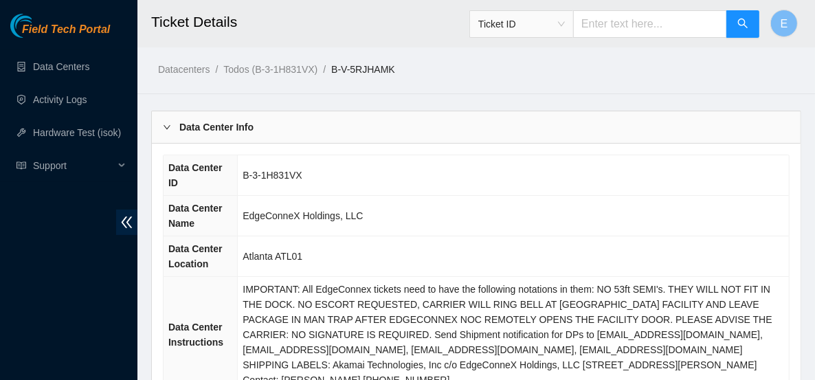
click at [222, 117] on div "Data Center Info" at bounding box center [476, 127] width 649 height 32
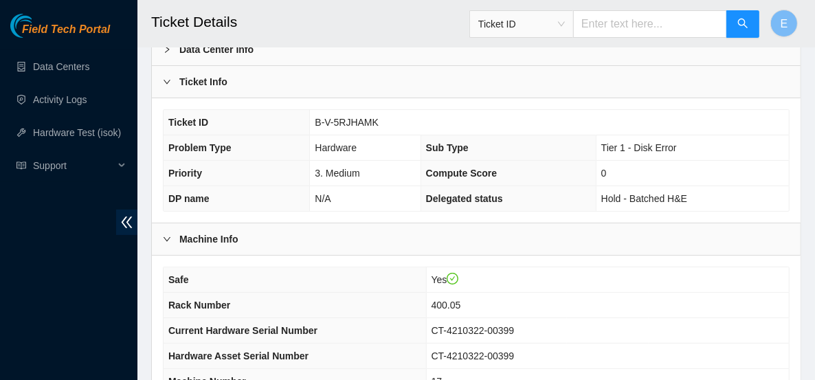
scroll to position [79, 0]
click at [197, 75] on b "Ticket Info" at bounding box center [203, 80] width 48 height 15
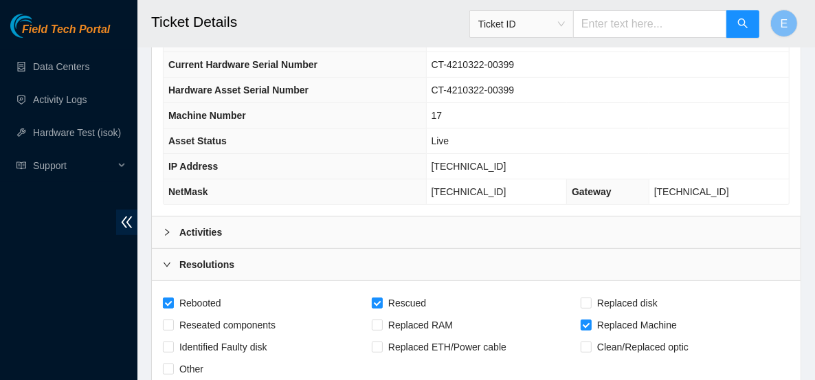
scroll to position [220, 0]
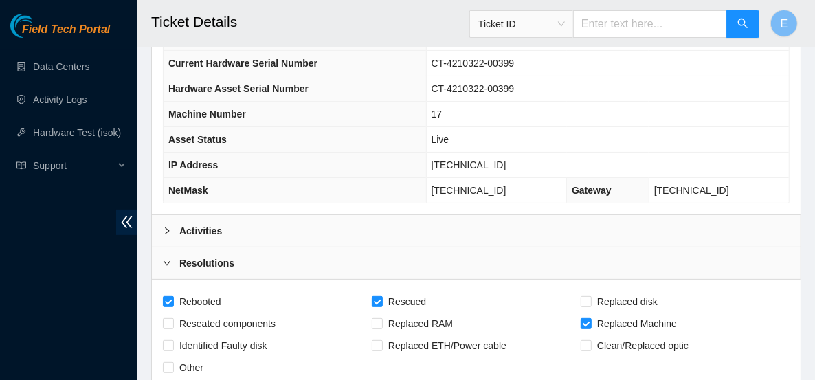
click at [231, 234] on div "Activities" at bounding box center [476, 231] width 649 height 32
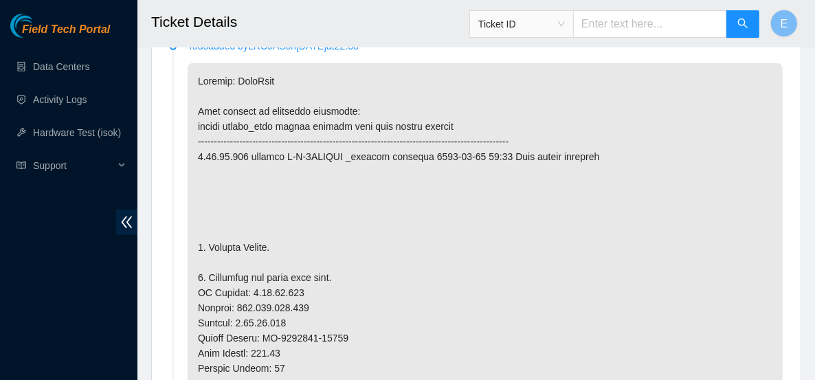
scroll to position [520, 0]
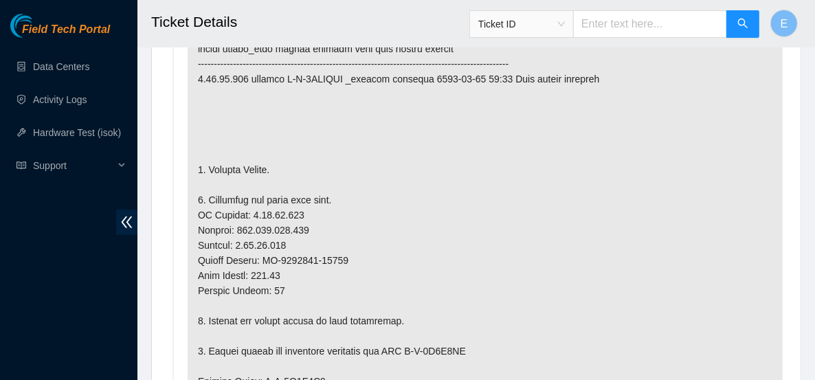
drag, startPoint x: 344, startPoint y: 257, endPoint x: 263, endPoint y: 259, distance: 80.5
copy p "CT-4210322-00399"
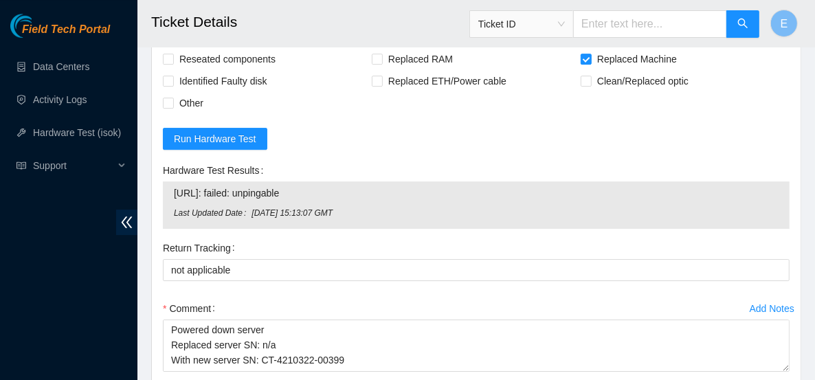
scroll to position [2902, 0]
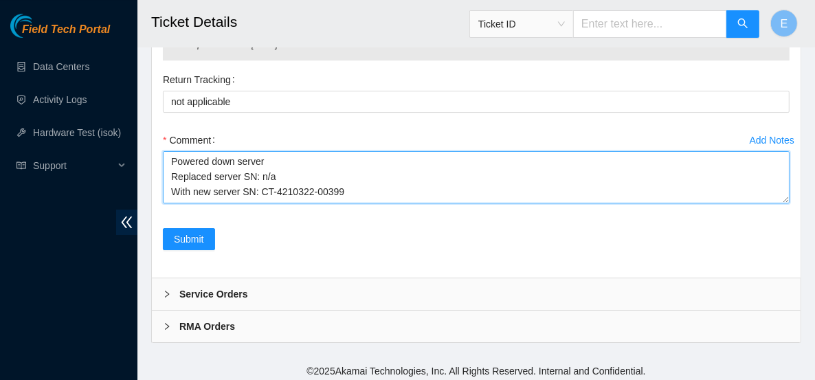
click at [307, 204] on textarea "Powered down server Replaced server SN: n/a With new server SN: CT-4210322-0039…" at bounding box center [476, 177] width 627 height 52
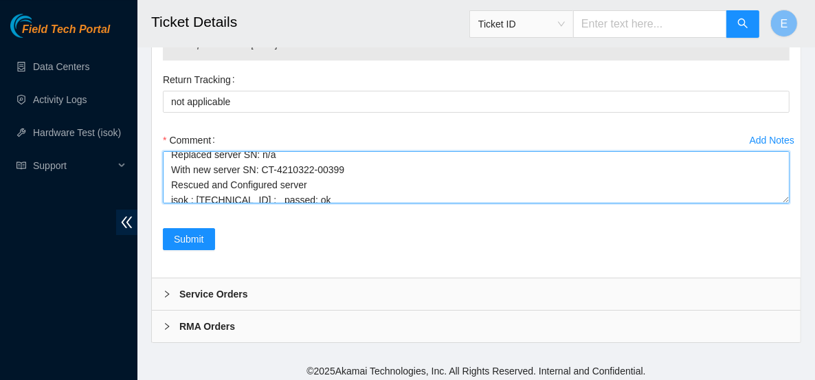
scroll to position [21, 0]
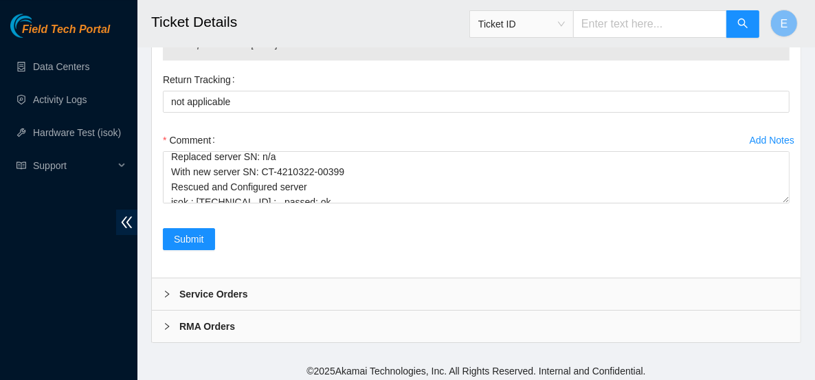
click at [340, 267] on div "Submit" at bounding box center [476, 247] width 638 height 39
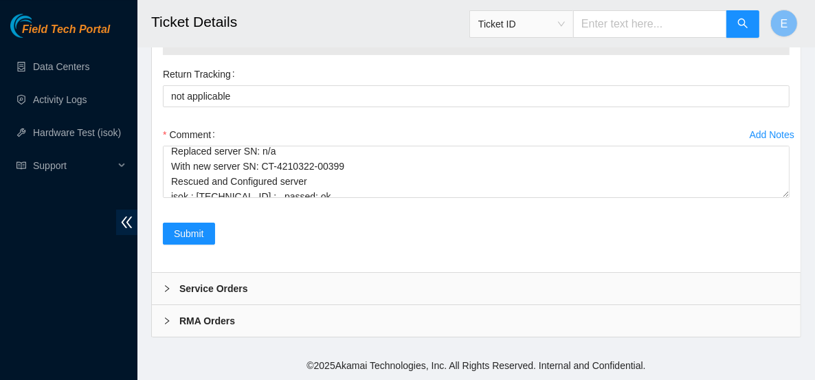
scroll to position [2961, 0]
click at [202, 235] on span "Submit" at bounding box center [189, 233] width 30 height 15
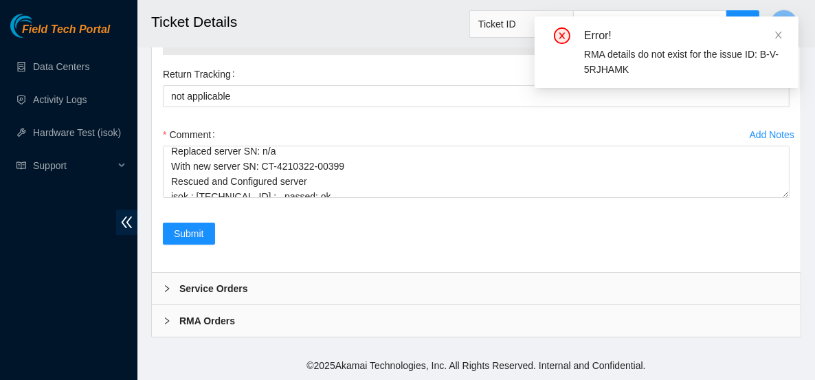
scroll to position [2987, 0]
click at [778, 36] on icon "close" at bounding box center [779, 35] width 7 height 7
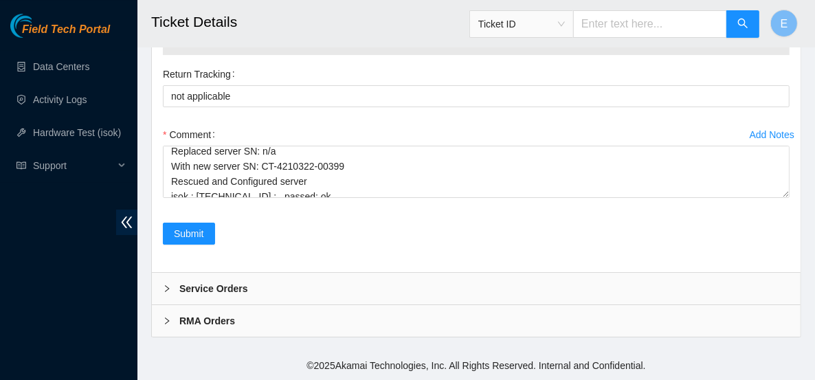
click at [263, 322] on div "RMA Orders" at bounding box center [476, 321] width 649 height 32
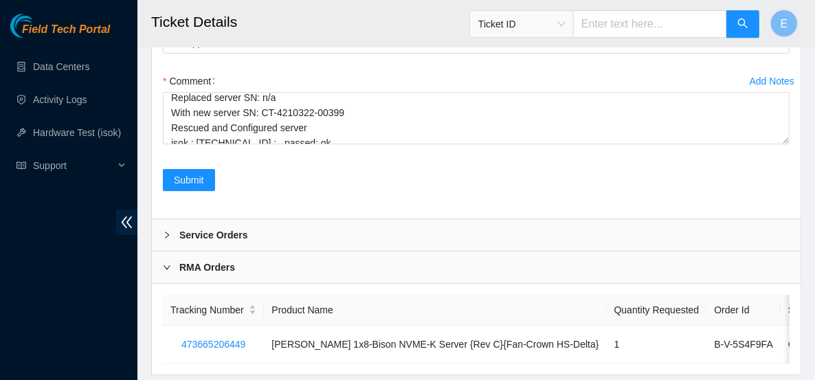
click at [263, 283] on div "RMA Orders" at bounding box center [476, 268] width 649 height 32
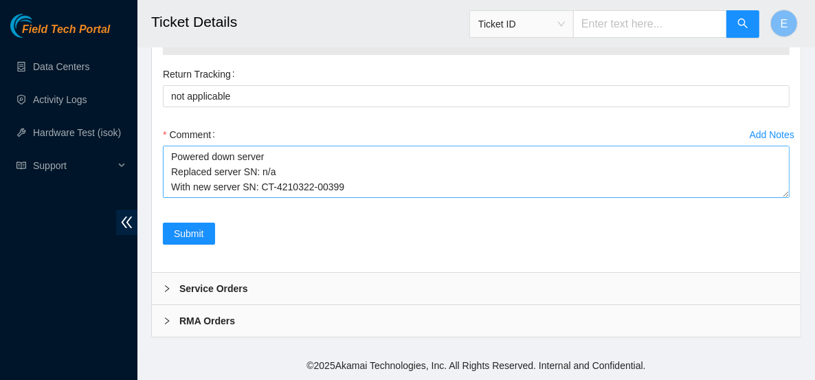
scroll to position [2978, 0]
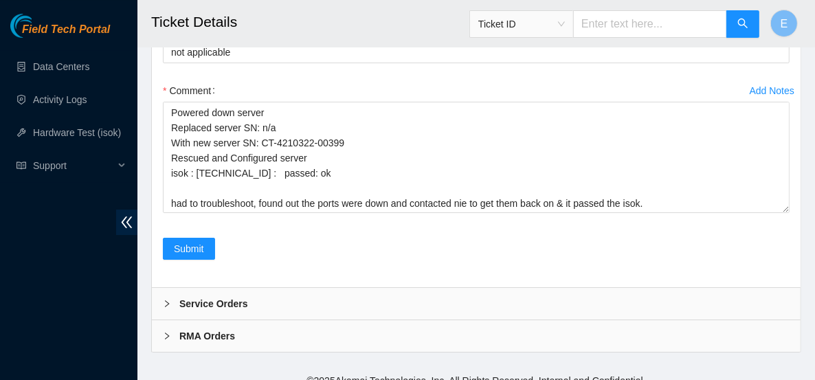
drag, startPoint x: 785, startPoint y: 206, endPoint x: 793, endPoint y: 266, distance: 60.3
click at [793, 238] on div "Add Notes Comment Powered down server Replaced server SN: n/a With new server S…" at bounding box center [476, 159] width 638 height 158
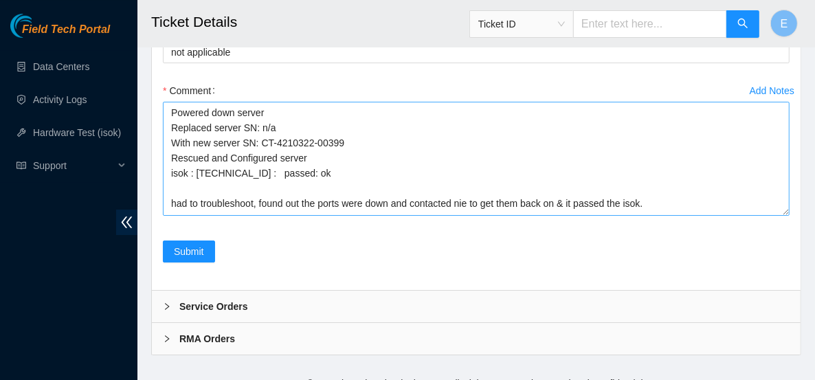
drag, startPoint x: 787, startPoint y: 265, endPoint x: 788, endPoint y: 292, distance: 27.5
click at [788, 216] on textarea "Powered down server Replaced server SN: n/a With new server SN: CT-4210322-0039…" at bounding box center [476, 159] width 627 height 114
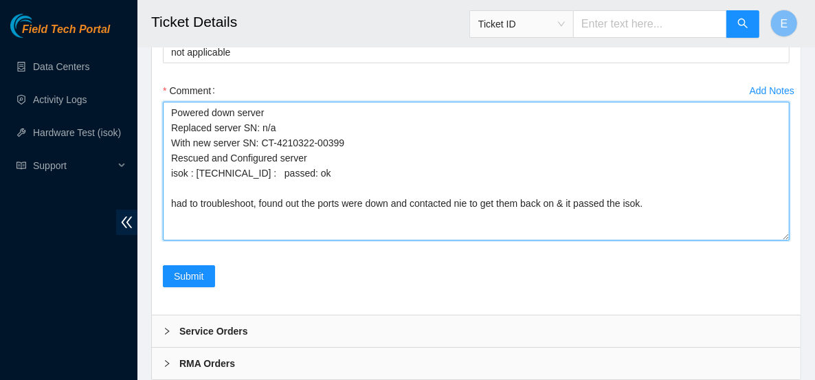
click at [661, 241] on textarea "Powered down server Replaced server SN: n/a With new server SN: CT-4210322-0039…" at bounding box center [476, 171] width 627 height 139
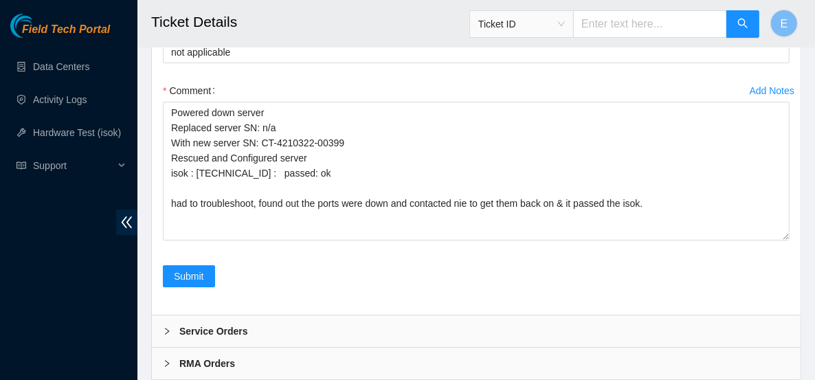
click at [300, 265] on div "Add Notes Comment Powered down server Replaced server SN: n/a With new server S…" at bounding box center [476, 173] width 638 height 186
click at [193, 284] on span "Submit" at bounding box center [189, 276] width 30 height 15
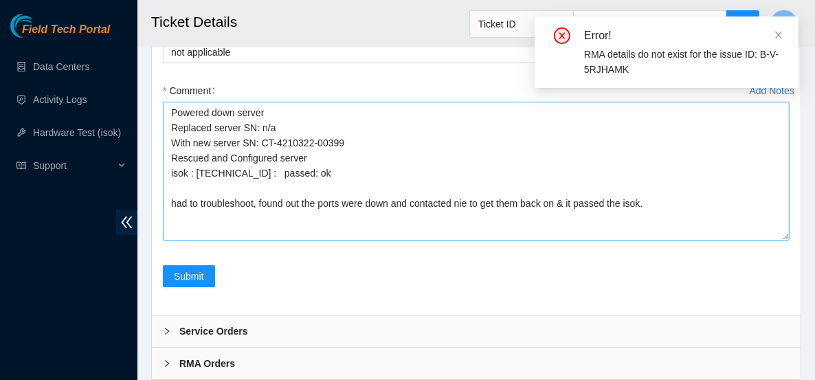
scroll to position [3075, 0]
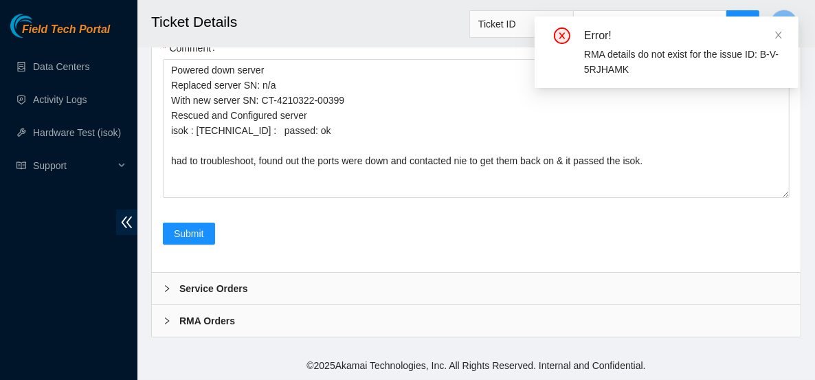
click at [220, 322] on b "RMA Orders" at bounding box center [207, 321] width 56 height 15
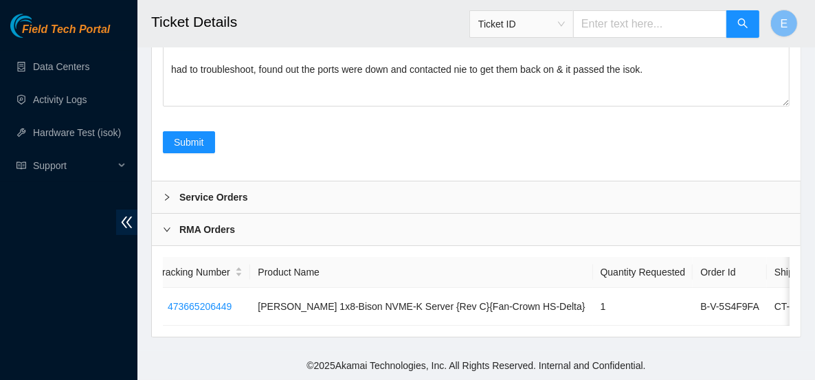
scroll to position [0, 0]
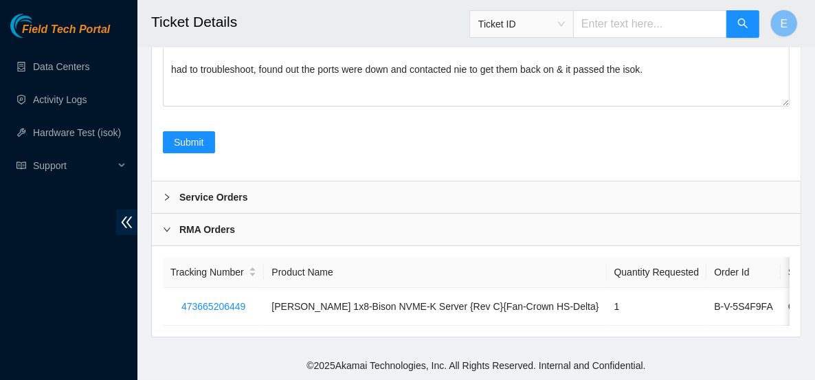
click at [232, 331] on div "Tracking Number Product Name Quantity Requested Order Id Shipped S/N 4736652064…" at bounding box center [476, 291] width 649 height 91
click at [164, 226] on icon "right" at bounding box center [167, 230] width 8 height 8
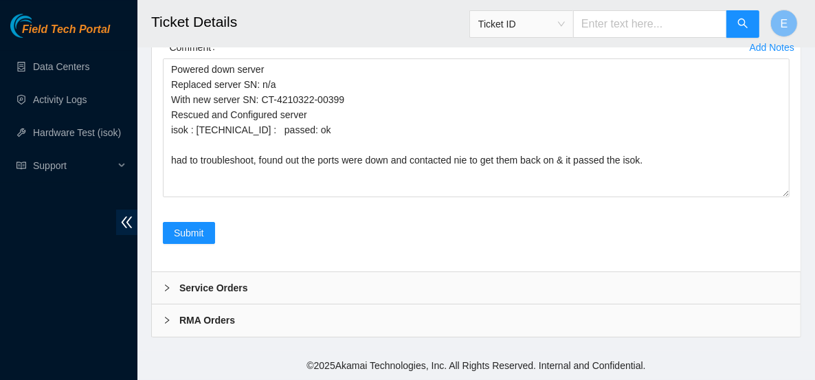
scroll to position [3075, 0]
click at [169, 294] on div at bounding box center [171, 288] width 17 height 15
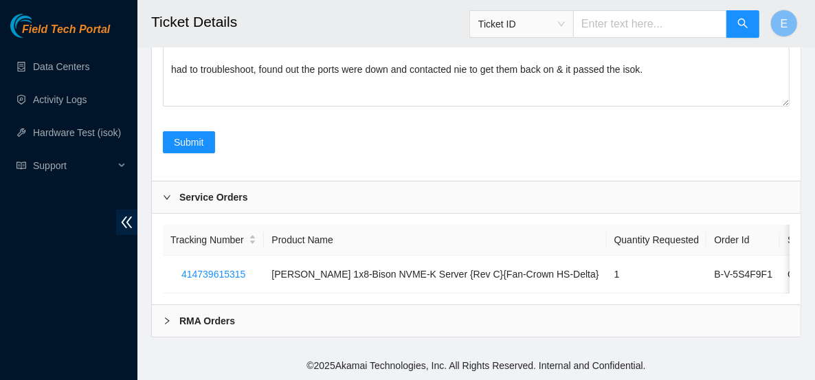
scroll to position [3169, 0]
click at [166, 195] on icon "right" at bounding box center [167, 197] width 8 height 8
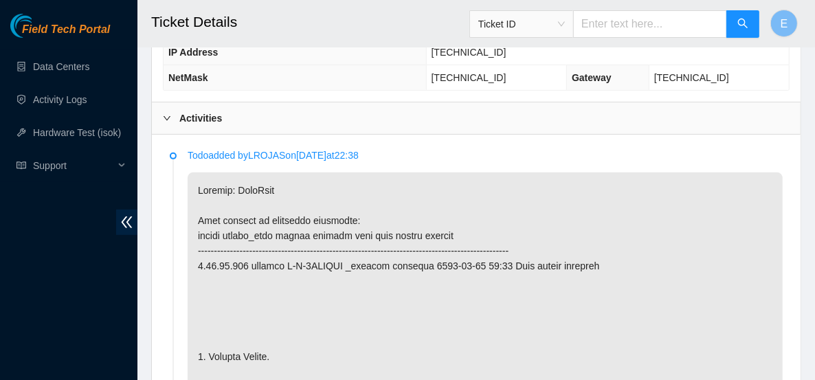
scroll to position [303, 0]
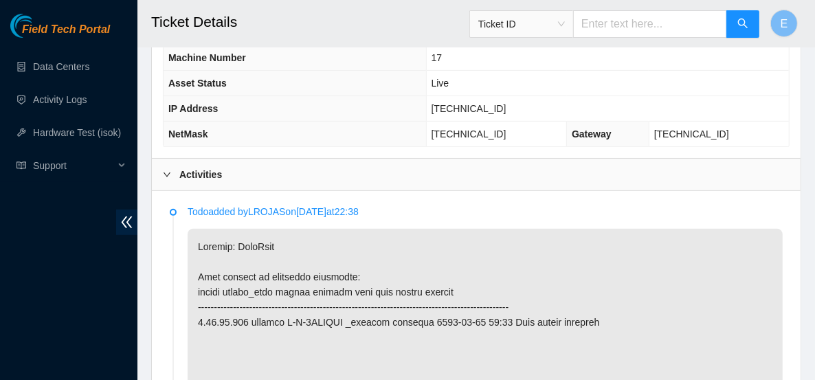
click at [207, 168] on b "Activities" at bounding box center [200, 174] width 43 height 15
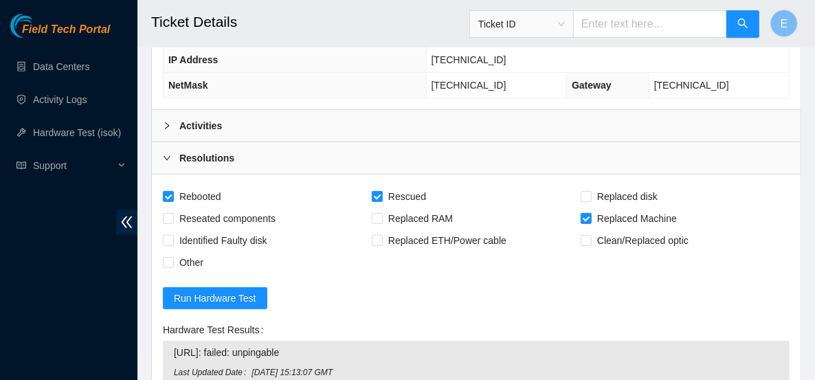
scroll to position [353, 0]
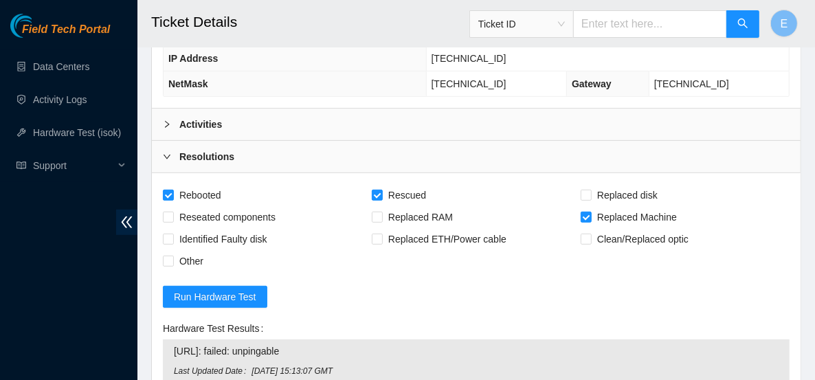
click at [167, 153] on icon "right" at bounding box center [167, 157] width 8 height 8
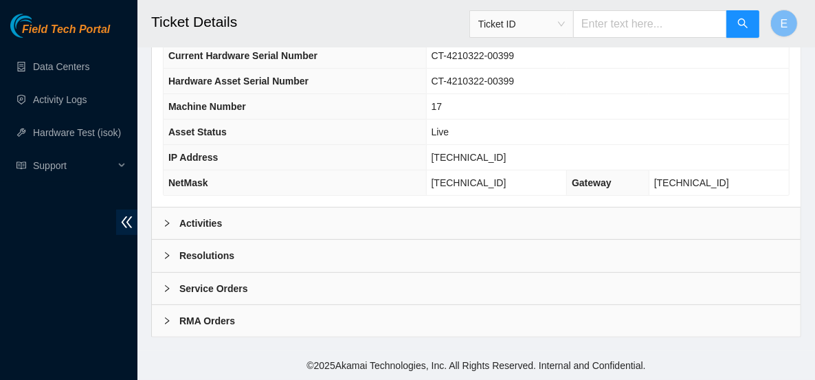
scroll to position [248, 0]
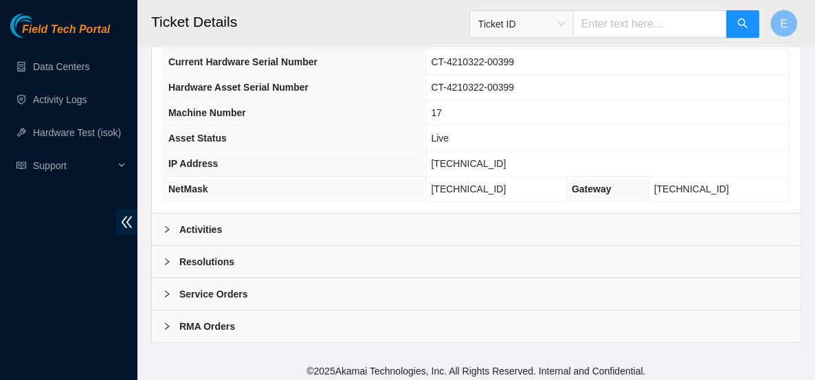
click at [180, 319] on b "RMA Orders" at bounding box center [207, 326] width 56 height 15
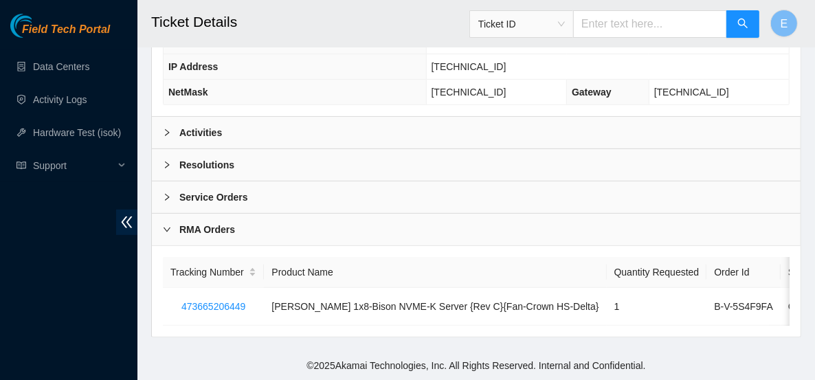
scroll to position [347, 0]
click at [166, 232] on div "RMA Orders" at bounding box center [476, 230] width 649 height 32
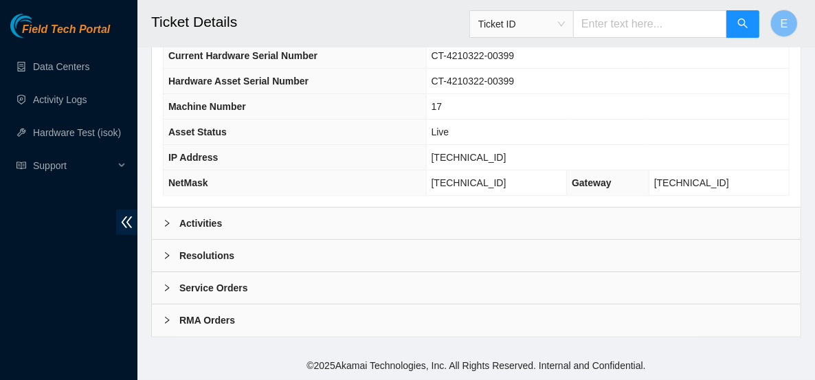
scroll to position [248, 0]
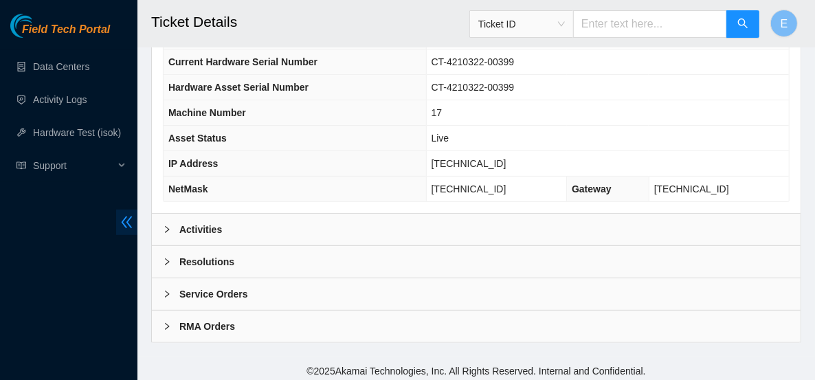
click at [131, 226] on icon "double-left" at bounding box center [127, 223] width 11 height 12
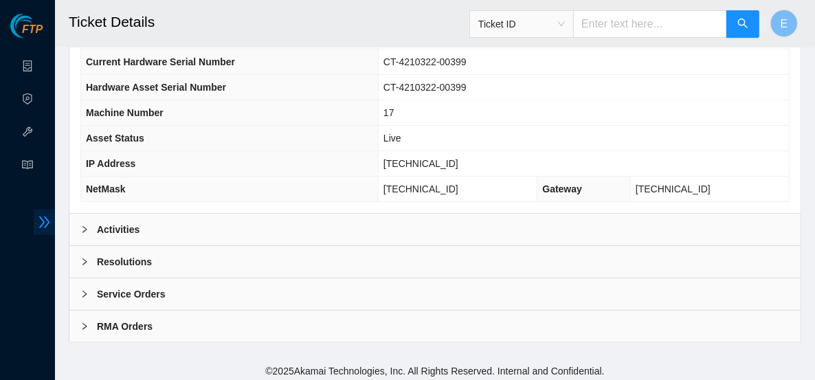
click at [45, 215] on icon "double-right" at bounding box center [44, 222] width 14 height 14
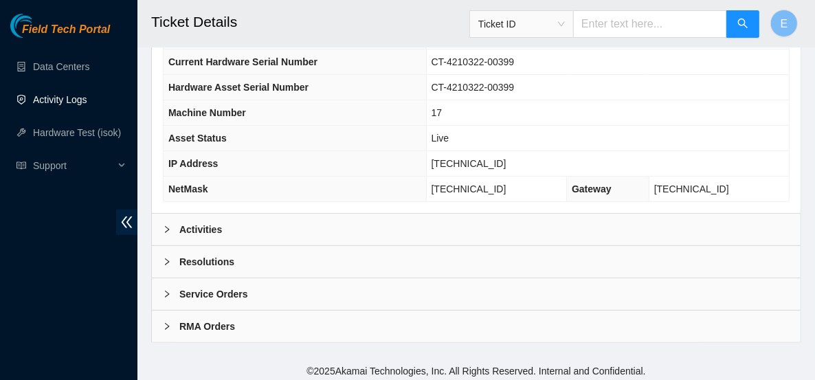
click at [56, 105] on link "Activity Logs" at bounding box center [60, 99] width 54 height 11
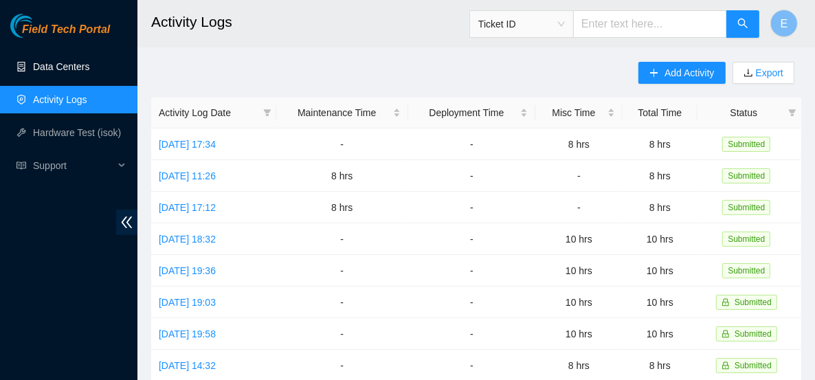
click at [38, 65] on link "Data Centers" at bounding box center [61, 66] width 56 height 11
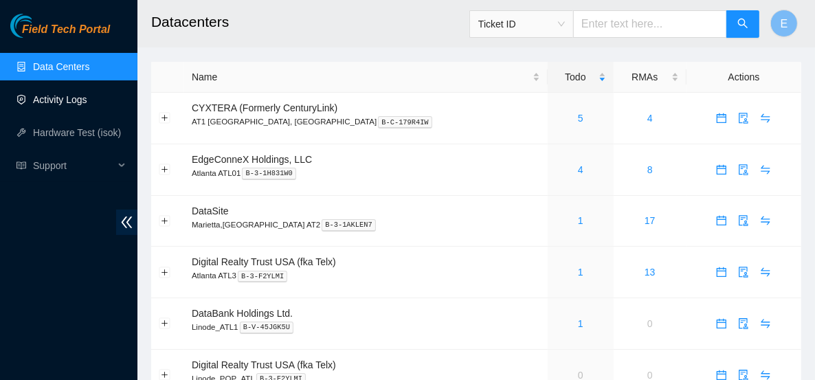
click at [55, 105] on link "Activity Logs" at bounding box center [60, 99] width 54 height 11
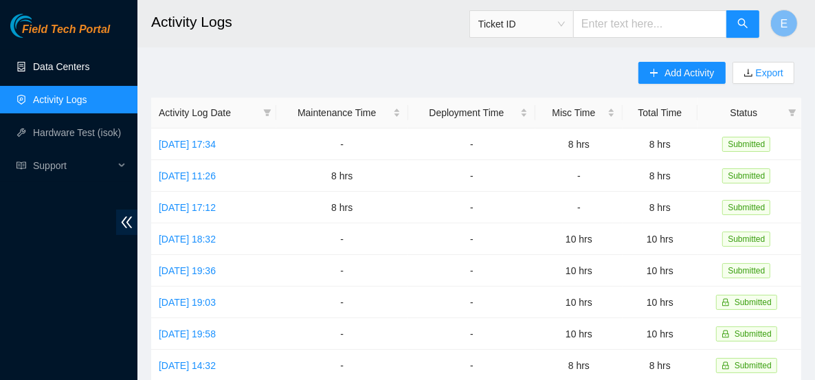
click at [69, 72] on link "Data Centers" at bounding box center [61, 66] width 56 height 11
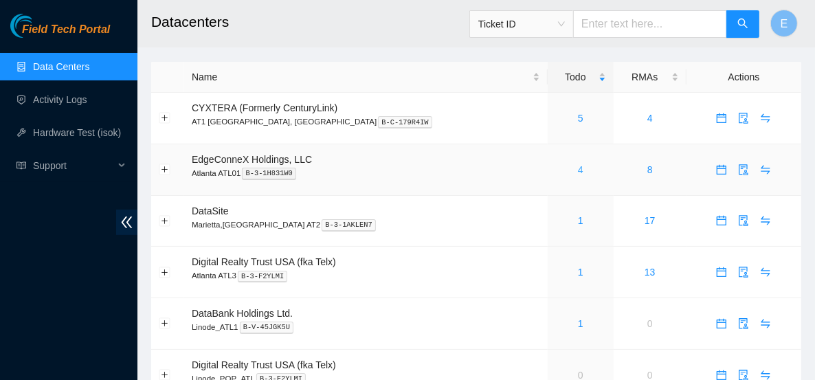
click at [578, 166] on link "4" at bounding box center [581, 169] width 6 height 11
